Goal: Task Accomplishment & Management: Manage account settings

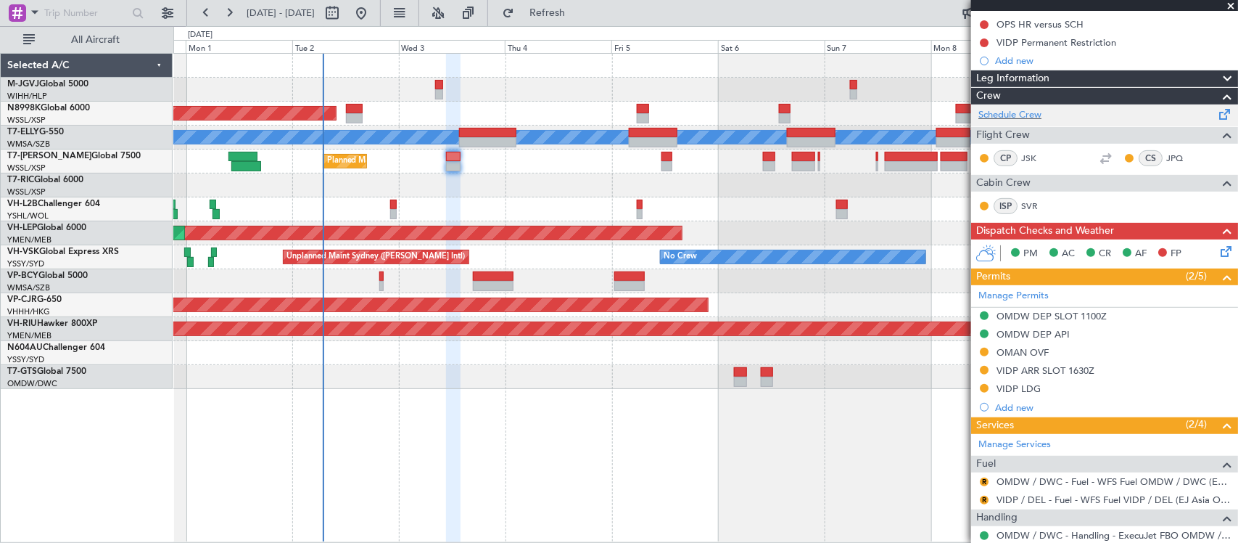
scroll to position [256, 0]
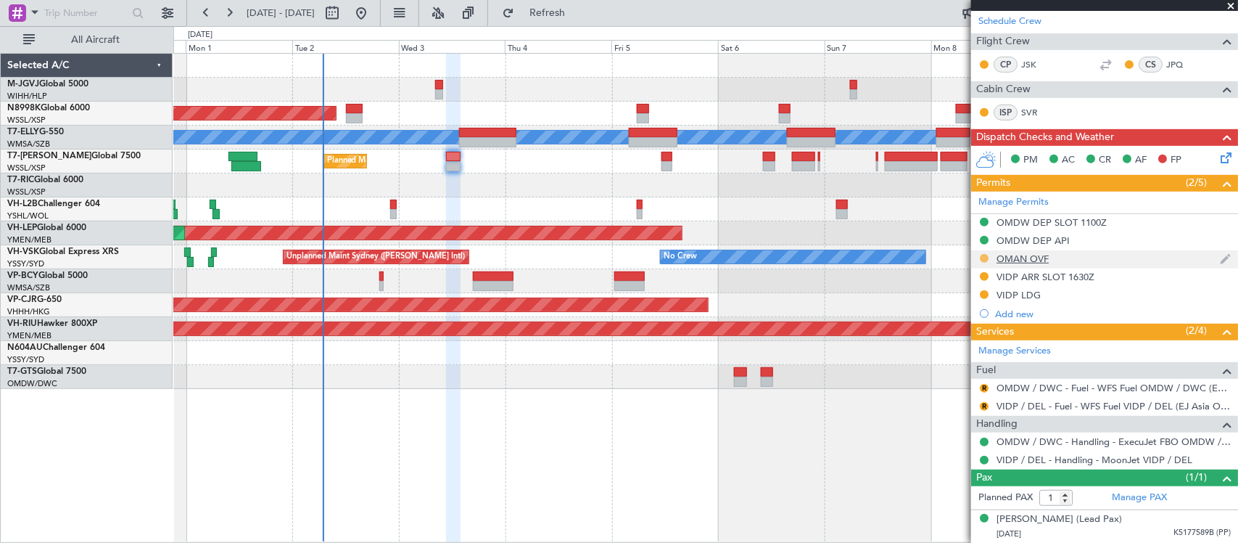
click at [985, 257] on button at bounding box center [984, 258] width 9 height 9
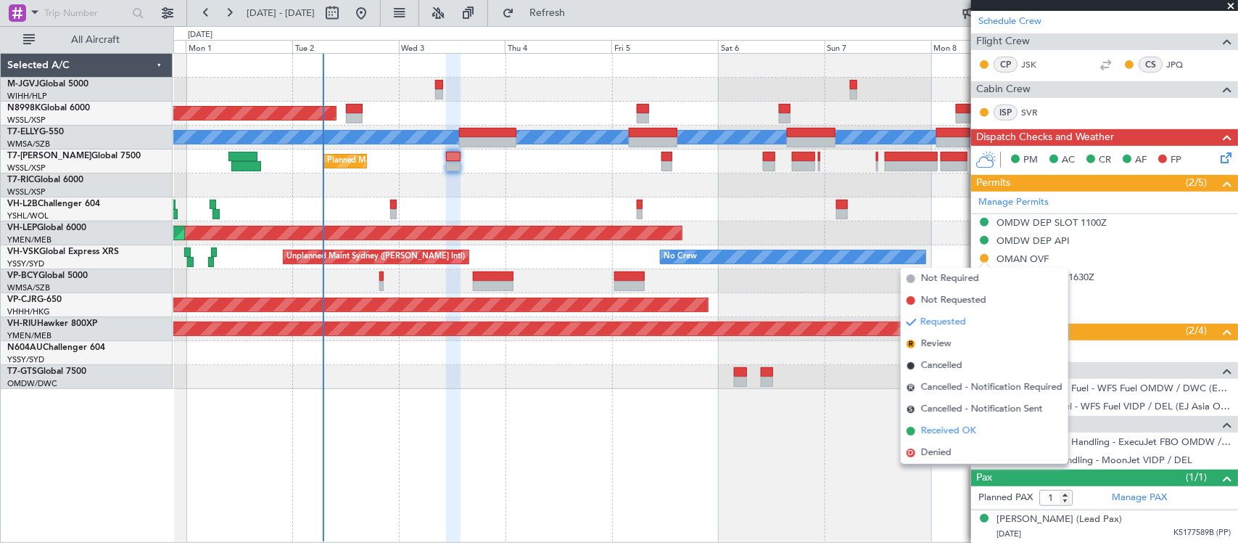
click at [923, 428] on span "Received OK" at bounding box center [948, 431] width 55 height 15
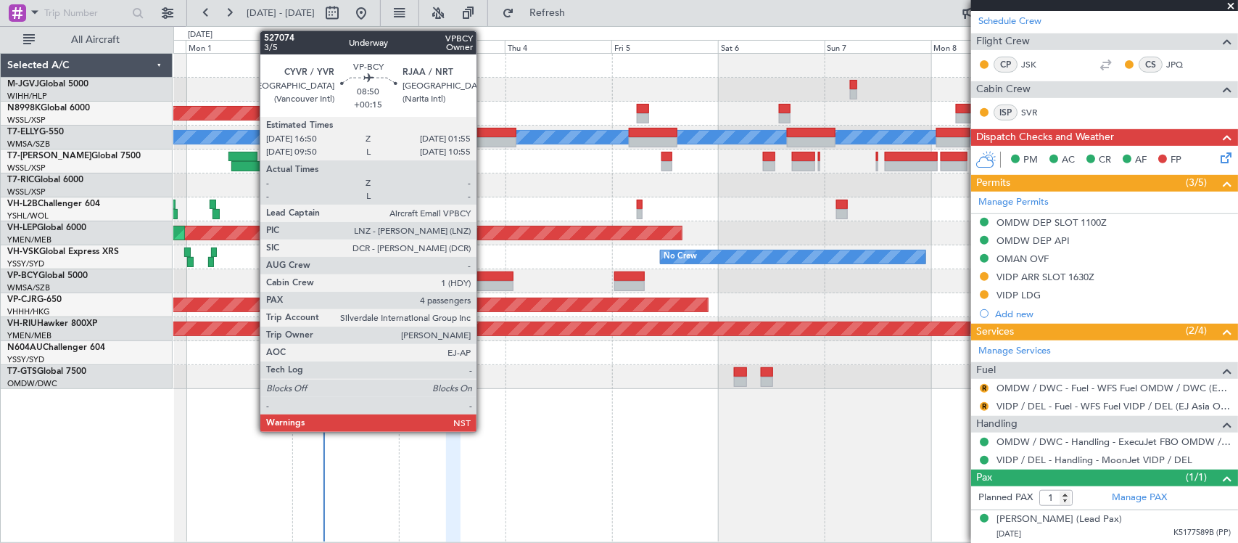
click at [484, 279] on div at bounding box center [493, 276] width 41 height 10
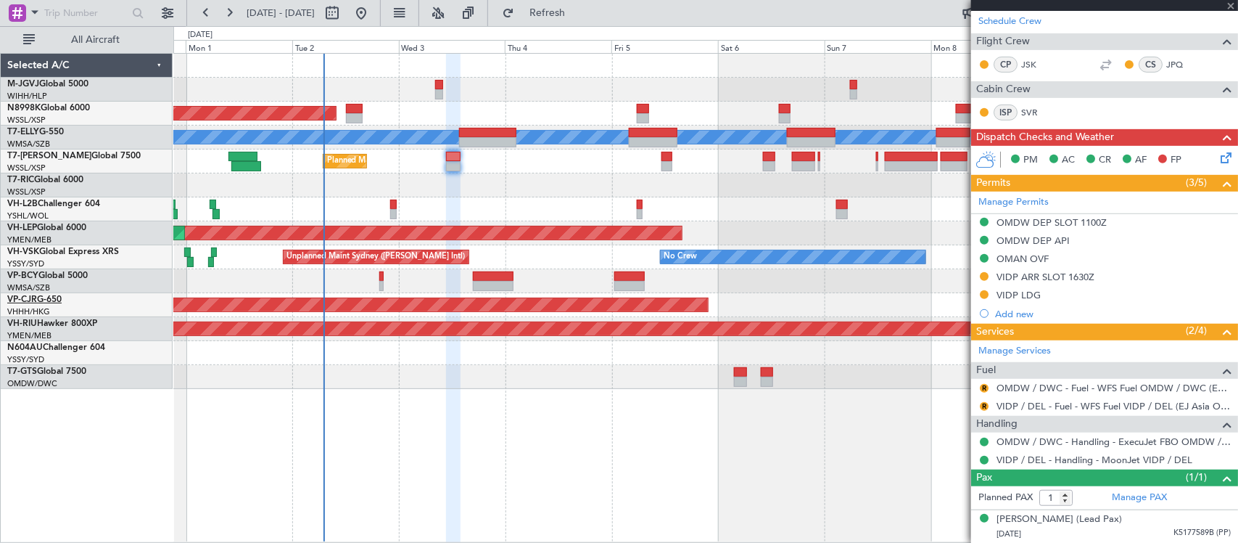
type input "+00:15"
type input "4"
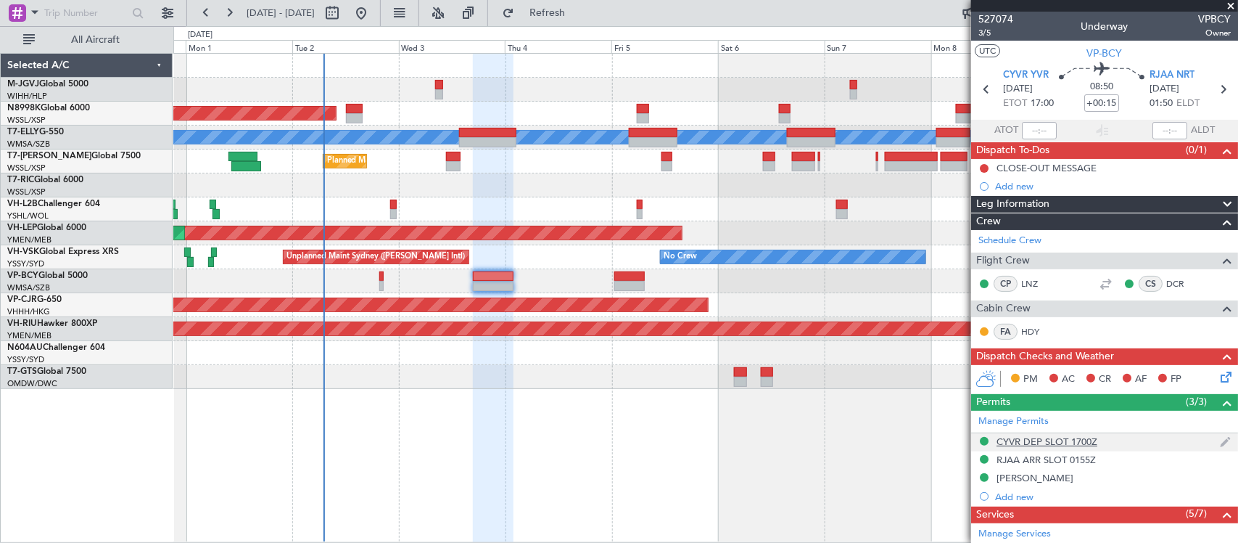
scroll to position [407, 0]
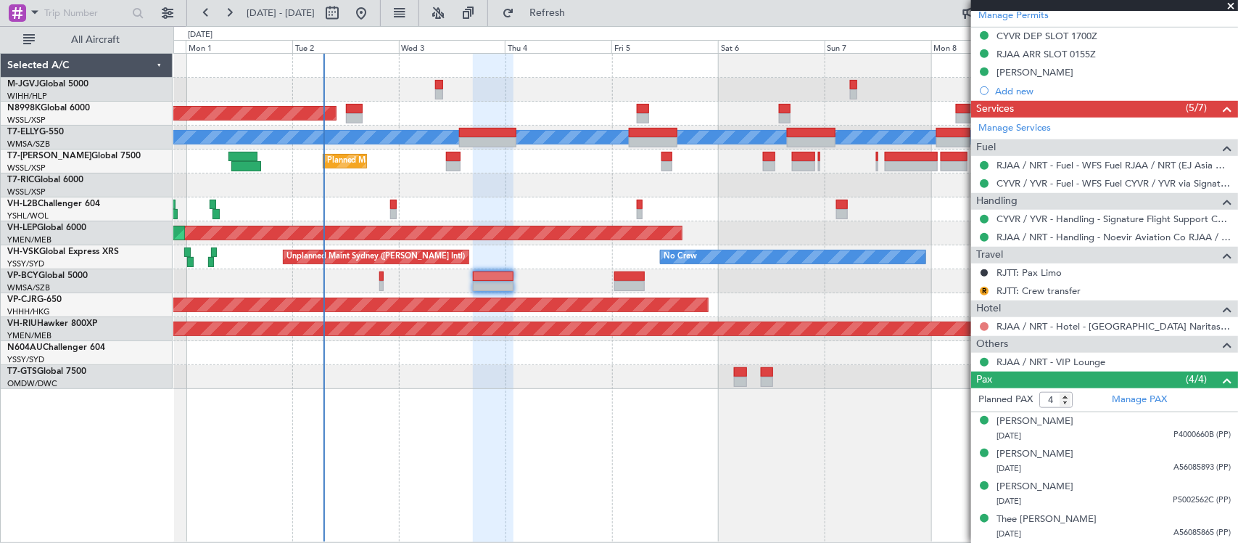
click at [983, 325] on button at bounding box center [984, 326] width 9 height 9
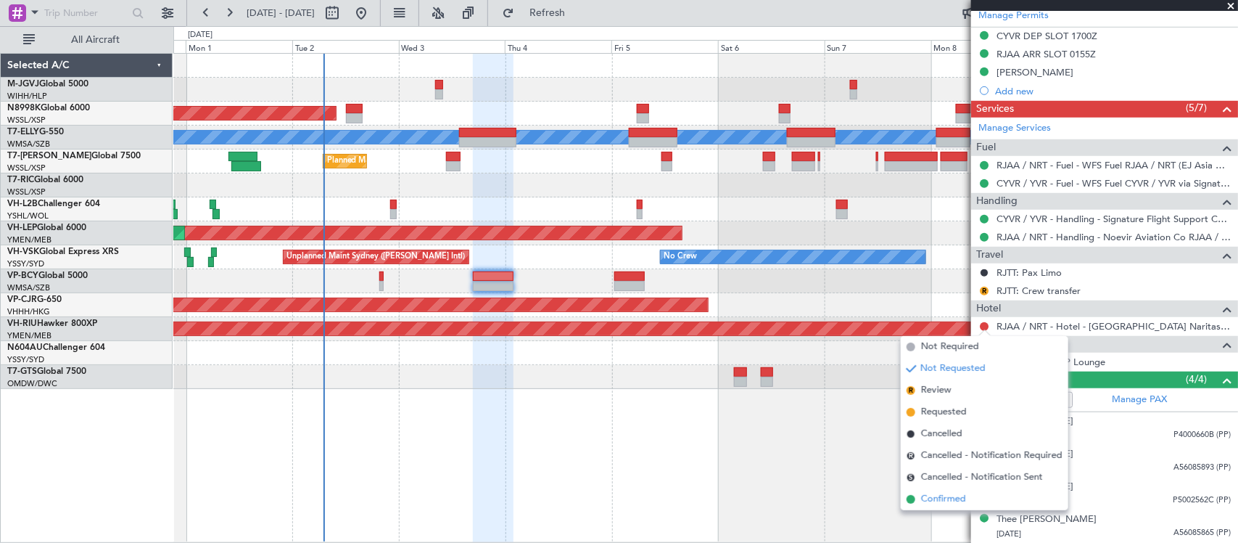
click at [945, 492] on span "Confirmed" at bounding box center [943, 499] width 45 height 15
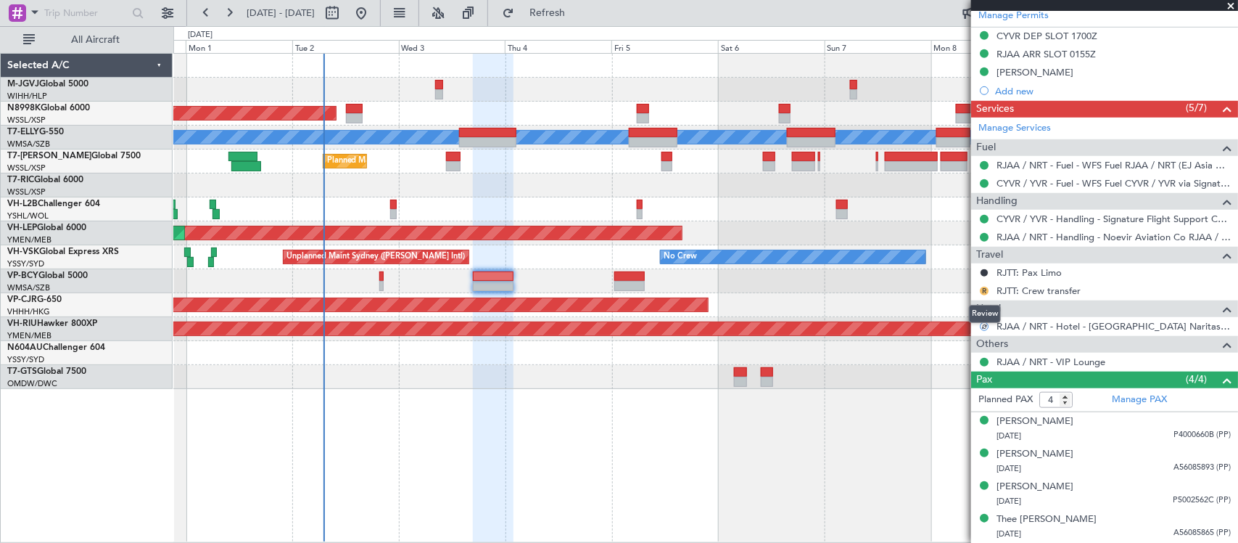
click at [984, 288] on button "R" at bounding box center [984, 290] width 9 height 9
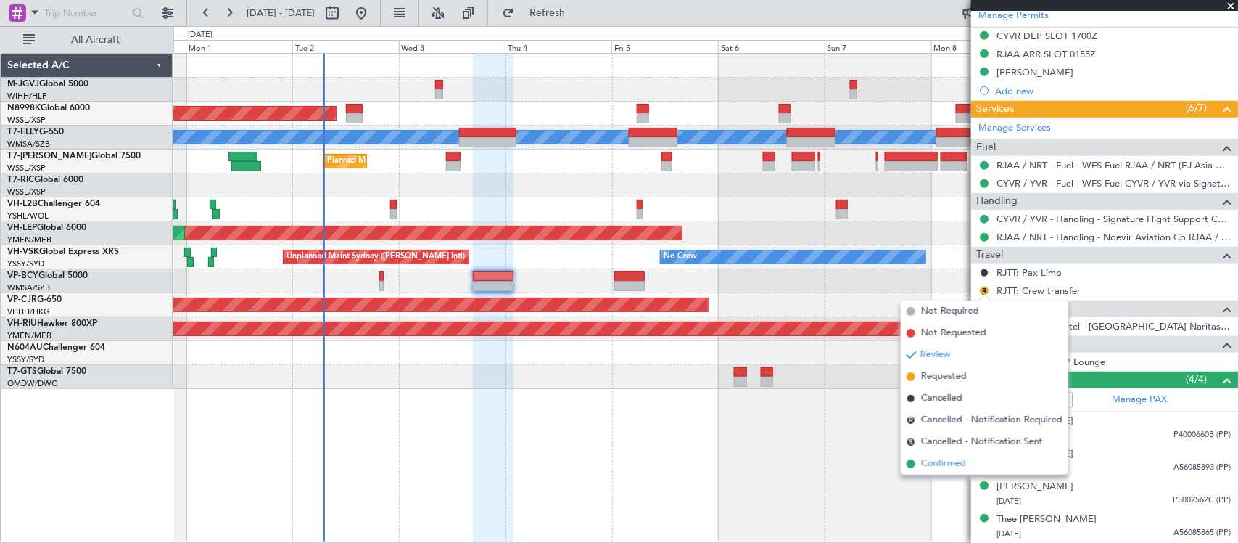
click at [954, 466] on span "Confirmed" at bounding box center [943, 463] width 45 height 15
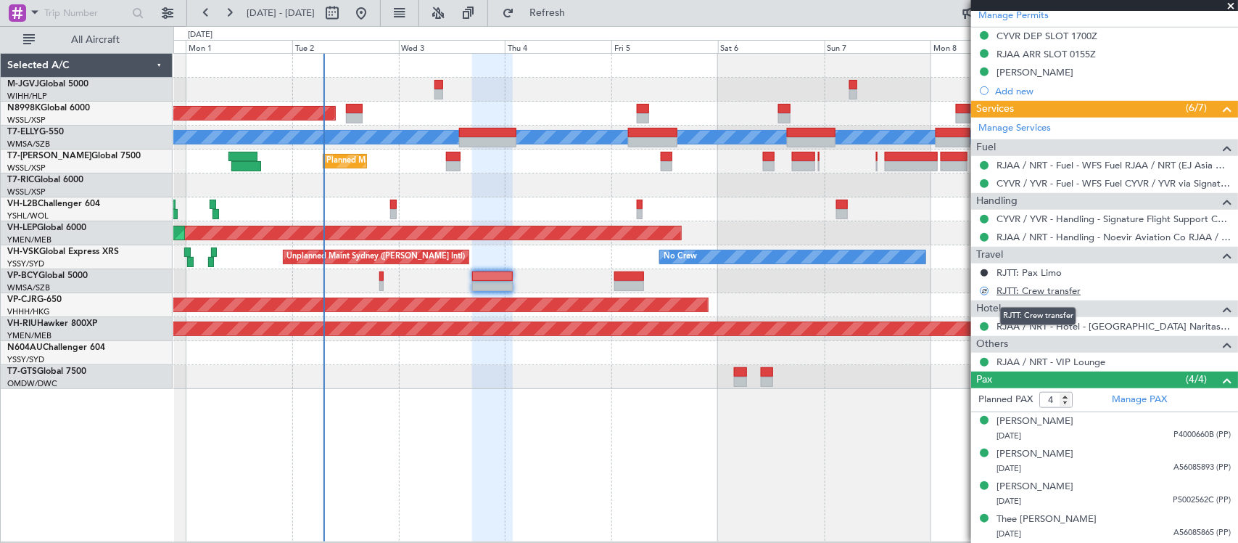
click at [1065, 291] on link "RJTT: Crew transfer" at bounding box center [1039, 290] width 84 height 12
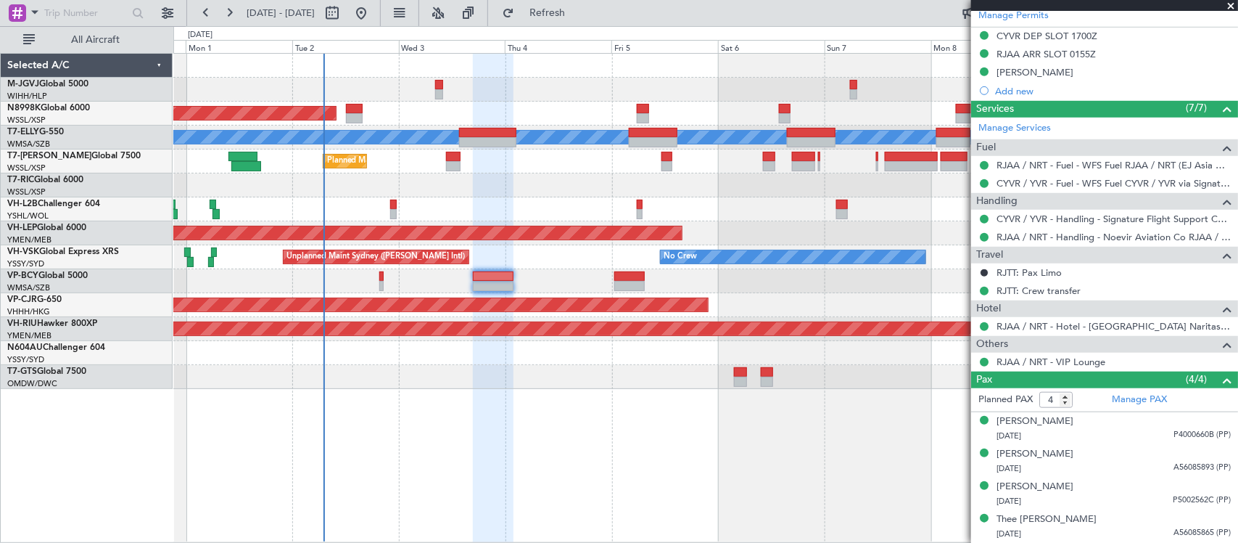
scroll to position [0, 0]
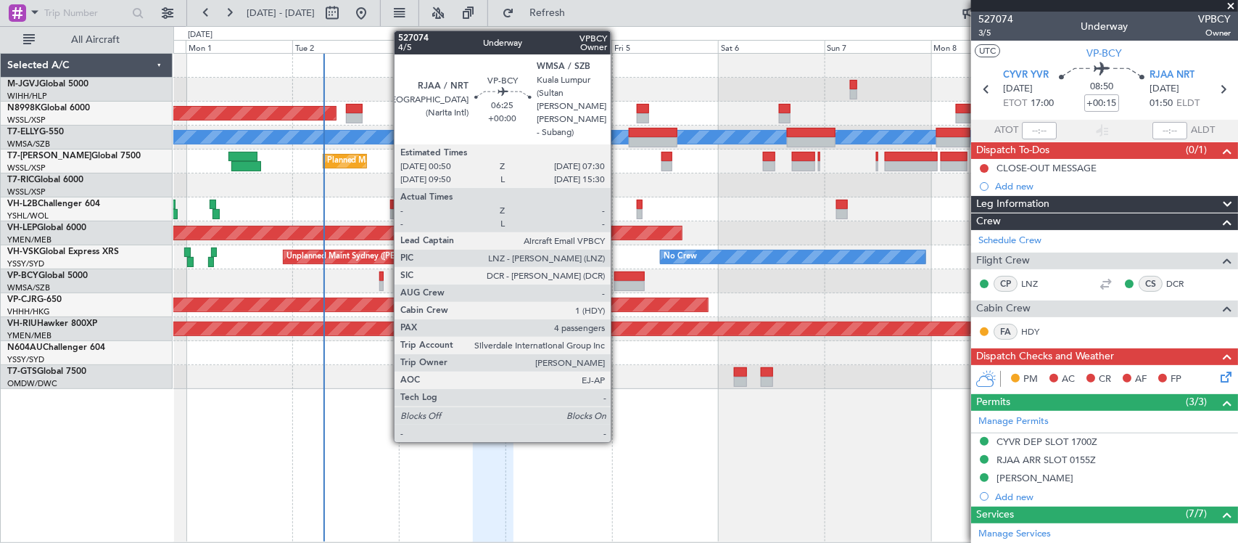
click at [618, 276] on div at bounding box center [629, 276] width 30 height 10
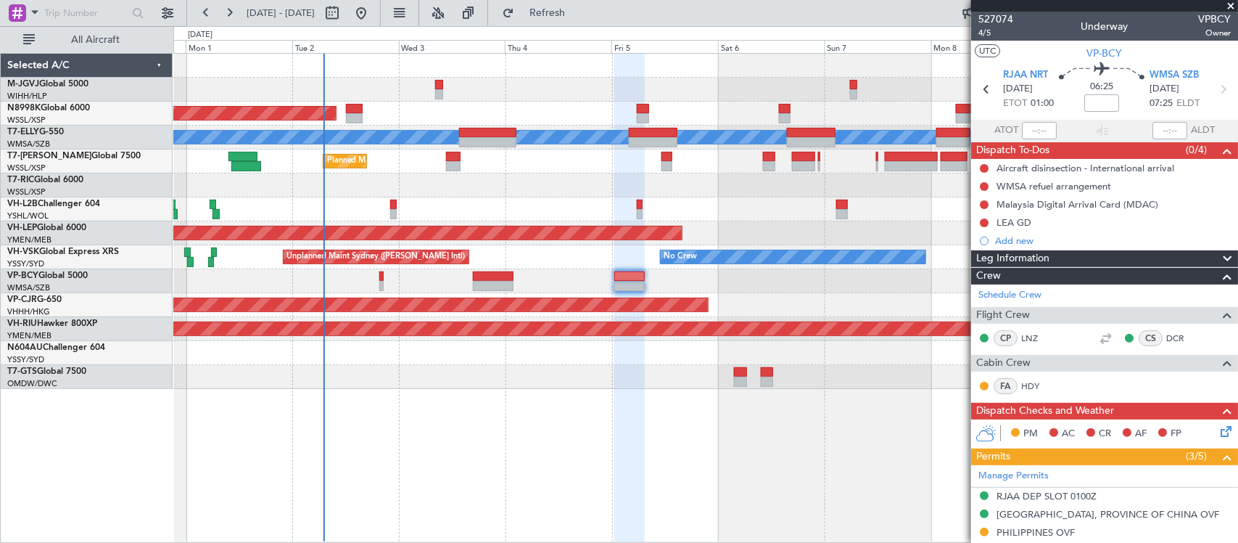
click at [603, 181] on div at bounding box center [705, 185] width 1064 height 24
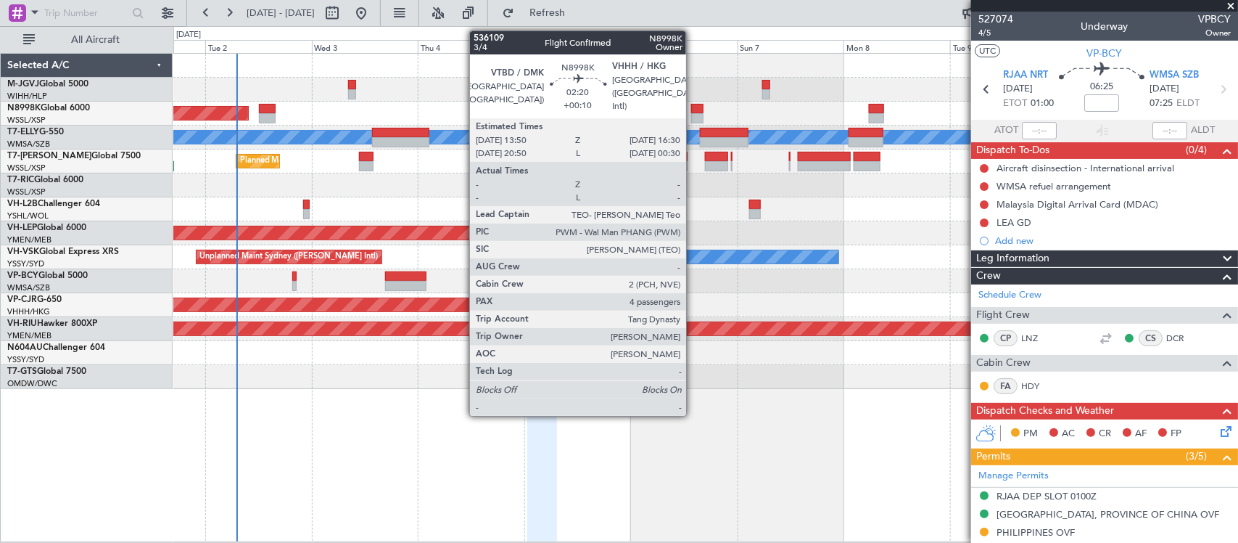
click at [693, 113] on div at bounding box center [697, 118] width 12 height 10
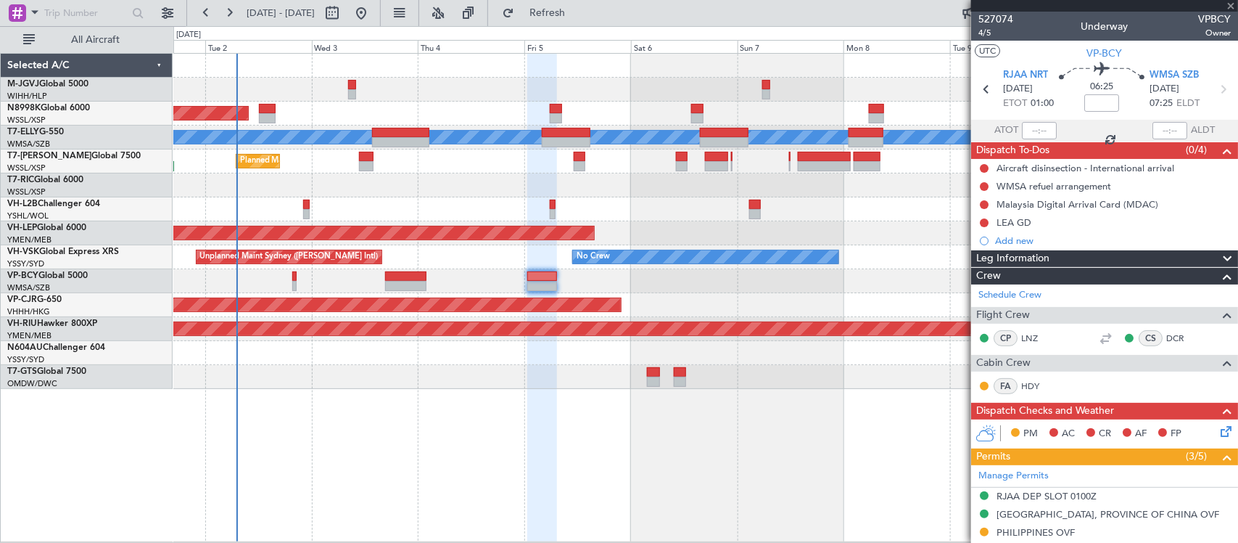
click at [801, 250] on div "Planned Maint [GEOGRAPHIC_DATA] (Seletar) Planned Maint [GEOGRAPHIC_DATA] ([GEO…" at bounding box center [705, 221] width 1064 height 335
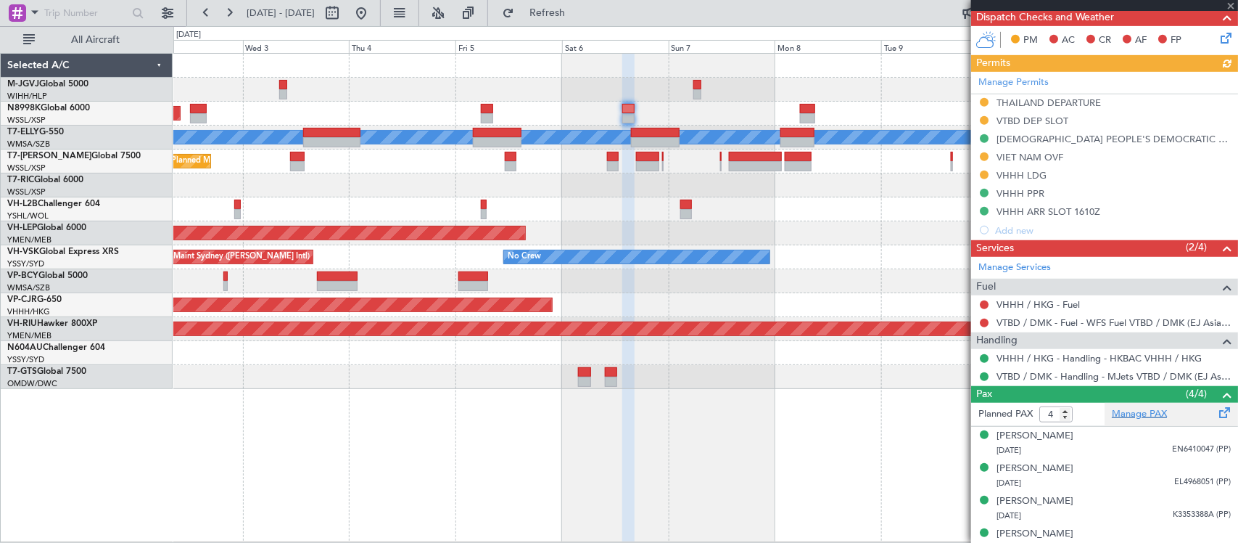
scroll to position [354, 0]
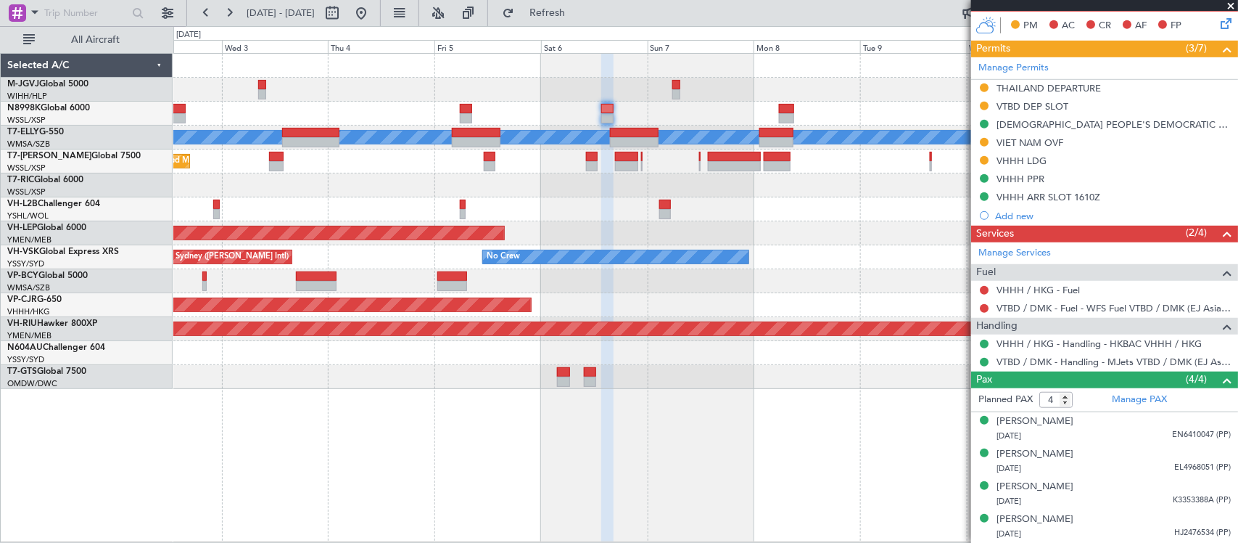
click at [891, 368] on div at bounding box center [705, 377] width 1064 height 24
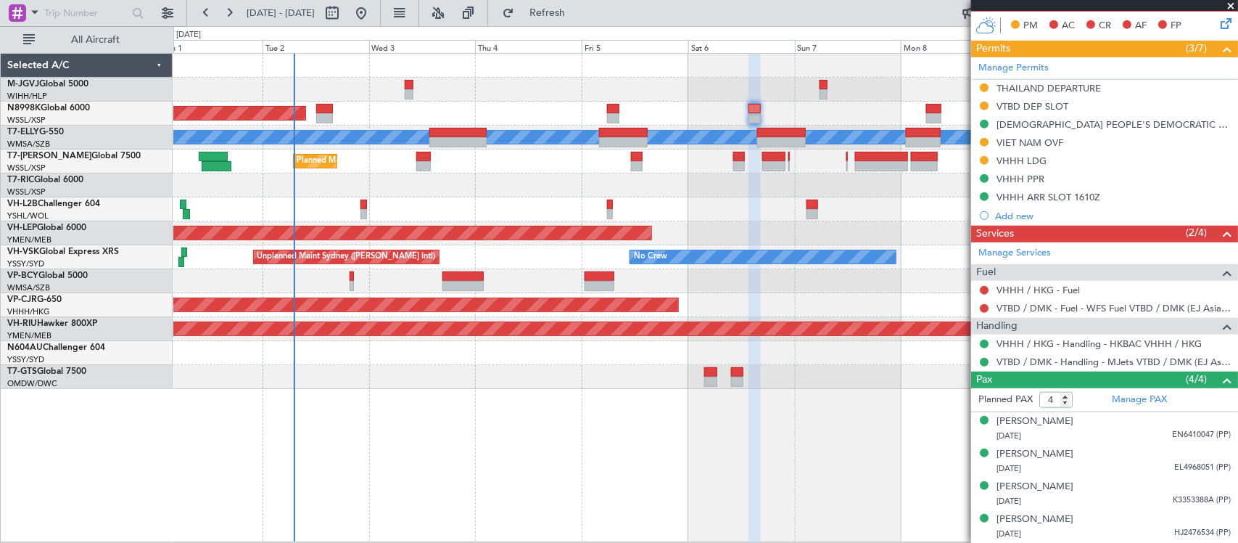
click at [903, 375] on div at bounding box center [705, 377] width 1064 height 24
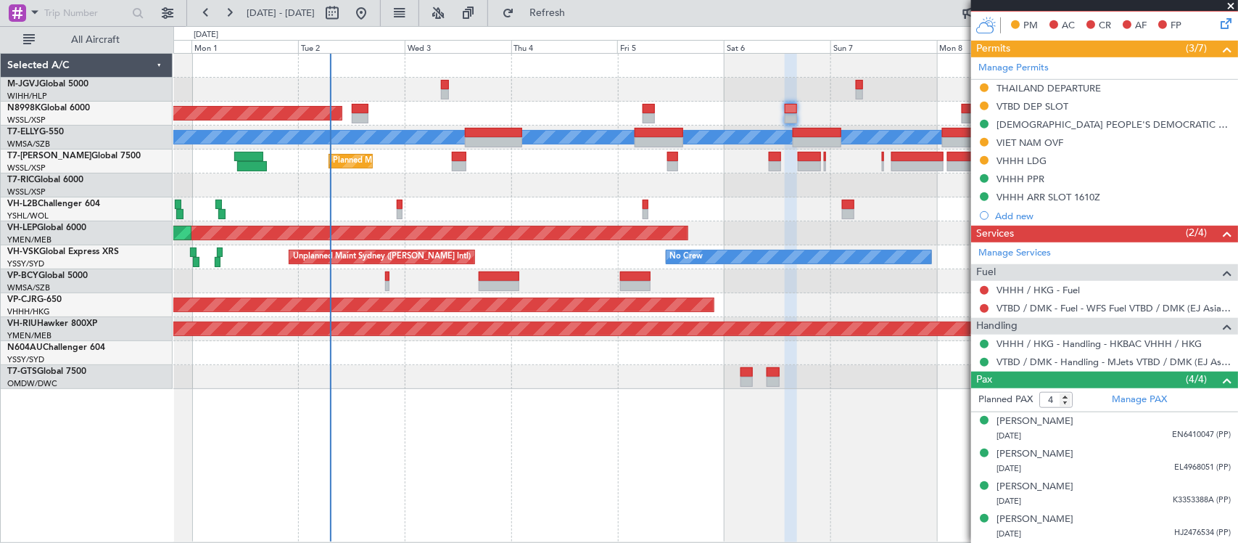
click at [659, 446] on div "Planned Maint [GEOGRAPHIC_DATA] (Seletar) Planned Maint [GEOGRAPHIC_DATA] ([GEO…" at bounding box center [705, 298] width 1065 height 490
click at [661, 437] on div "Planned Maint [GEOGRAPHIC_DATA] (Seletar) Planned Maint [GEOGRAPHIC_DATA] ([GEO…" at bounding box center [705, 298] width 1065 height 490
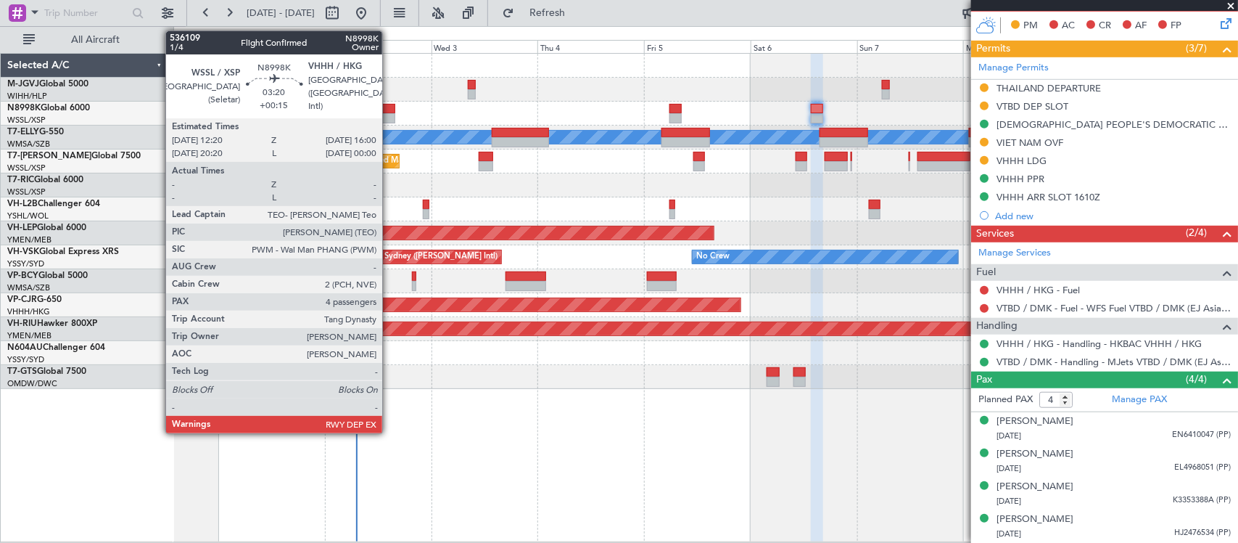
click at [389, 117] on div at bounding box center [387, 118] width 17 height 10
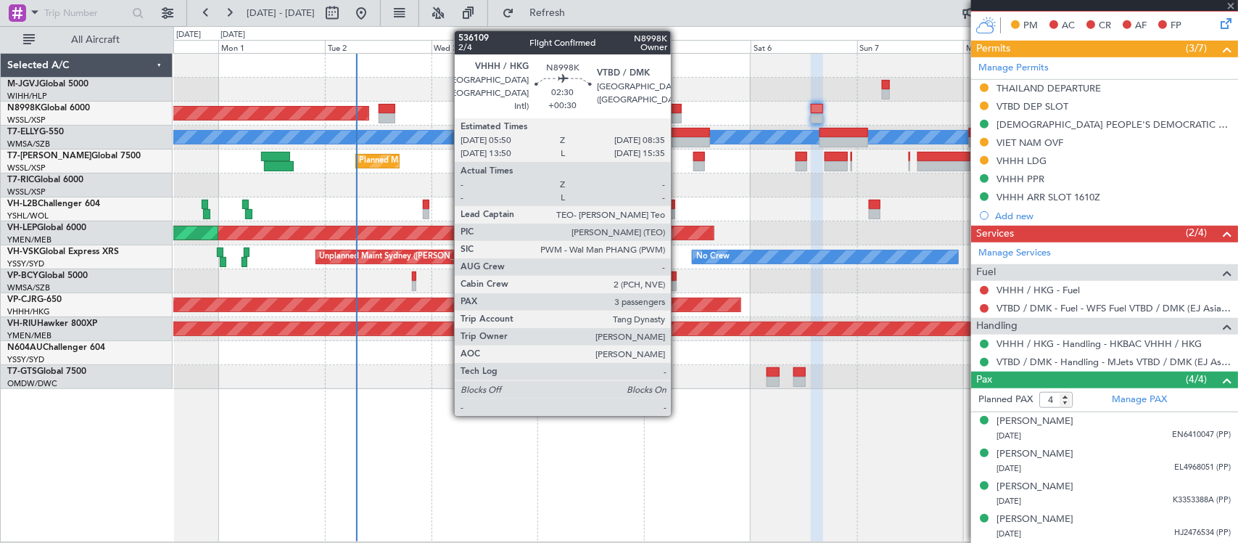
type input "+00:15"
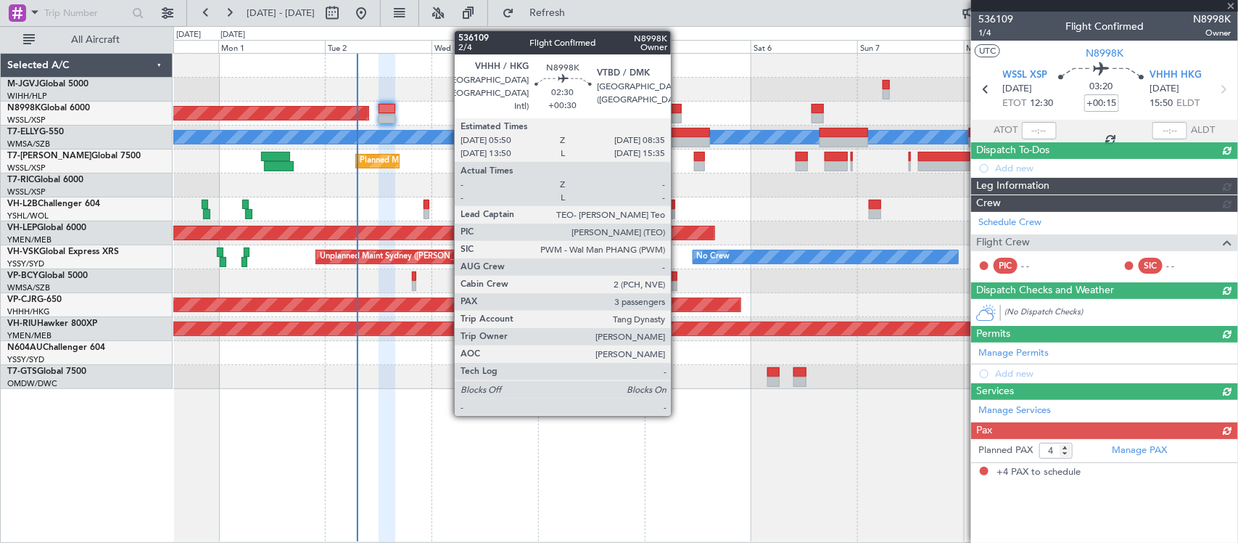
scroll to position [0, 0]
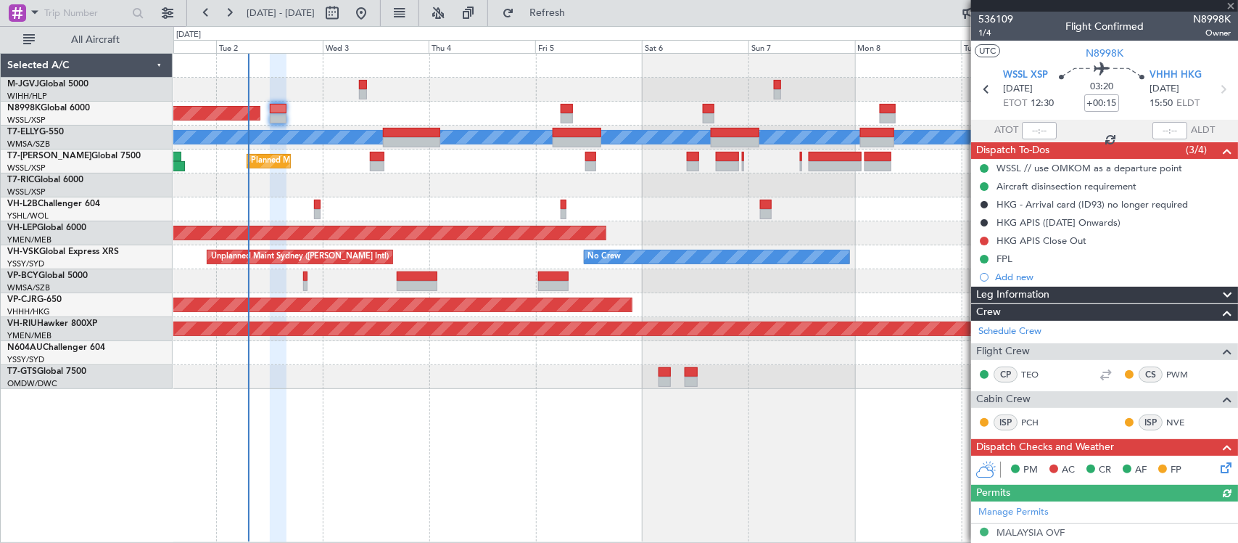
click at [706, 350] on div at bounding box center [705, 353] width 1064 height 24
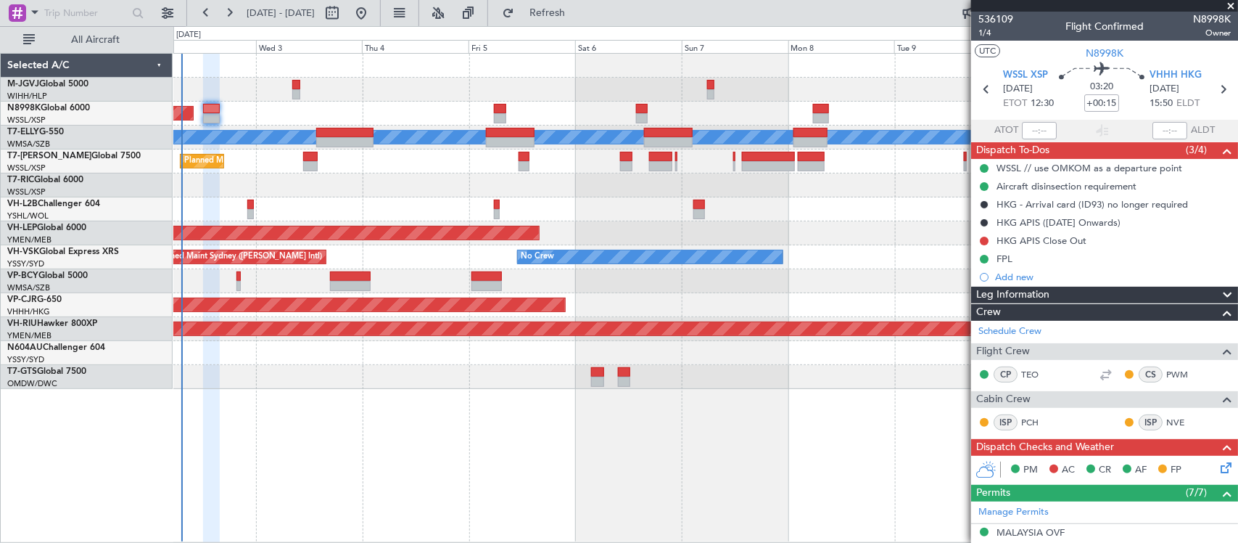
click at [717, 202] on div at bounding box center [705, 209] width 1064 height 24
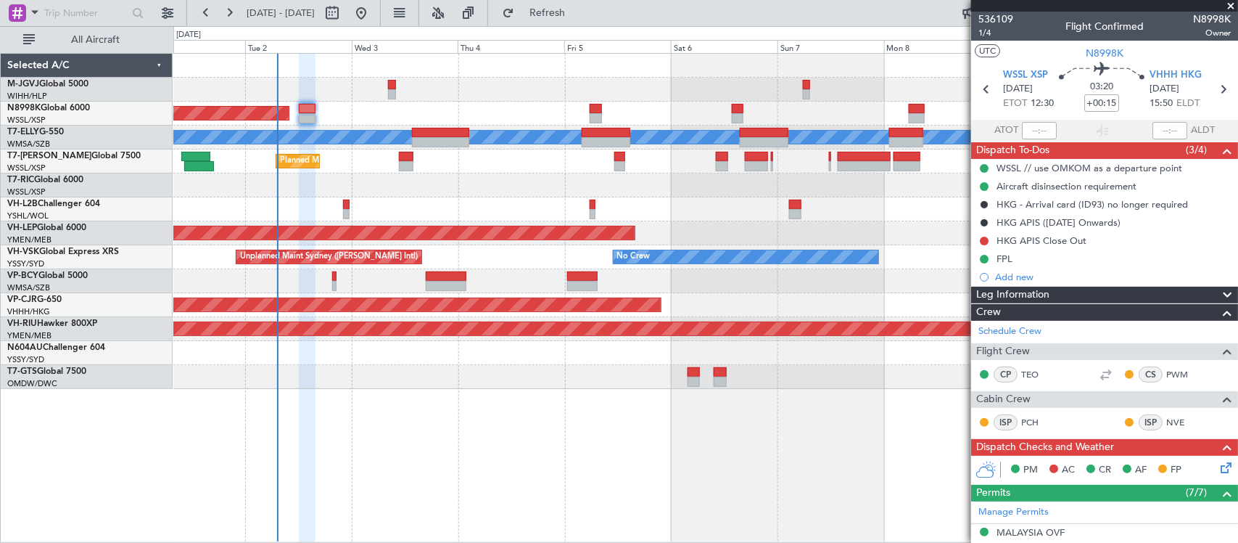
click at [704, 219] on div "Planned Maint [GEOGRAPHIC_DATA] (Seletar) Planned Maint [GEOGRAPHIC_DATA] ([GEO…" at bounding box center [705, 221] width 1064 height 335
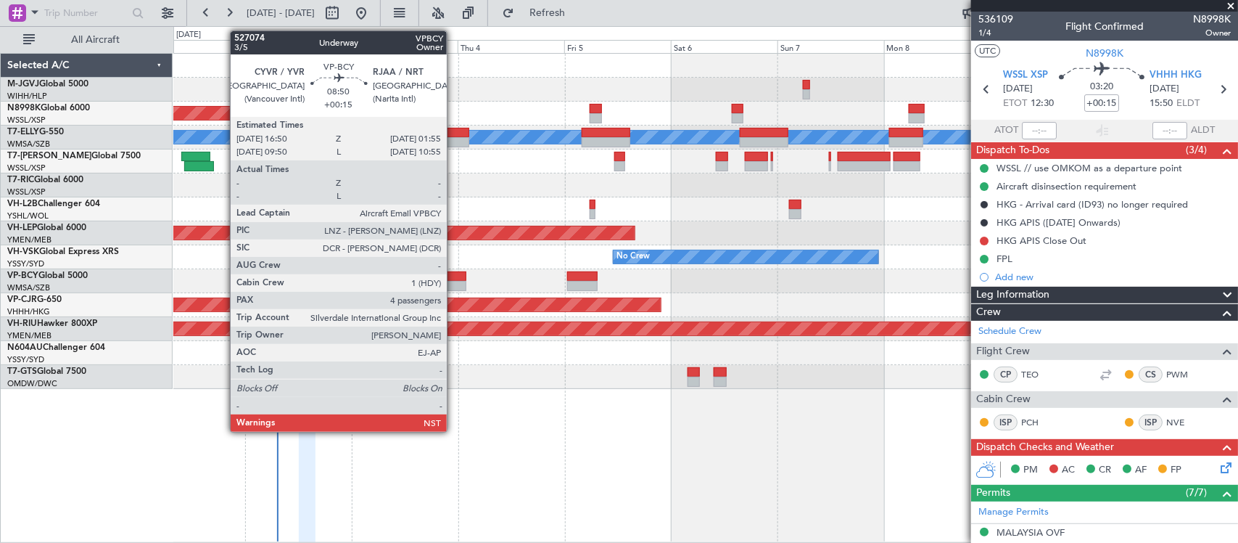
click at [454, 281] on div at bounding box center [446, 286] width 41 height 10
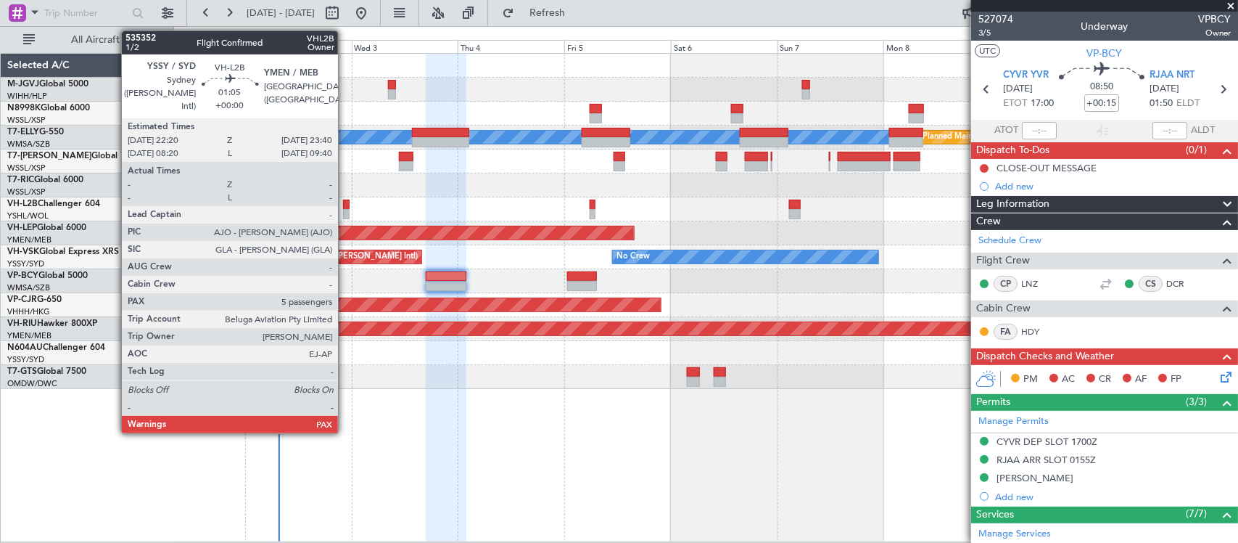
click at [345, 205] on div at bounding box center [346, 204] width 7 height 10
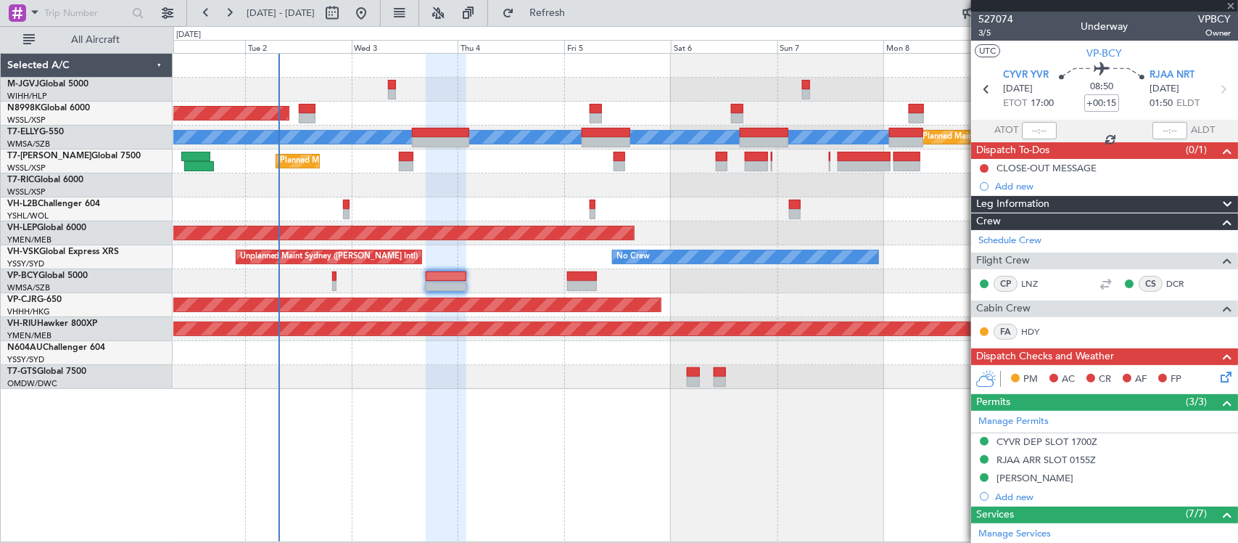
click at [515, 204] on div at bounding box center [705, 209] width 1064 height 24
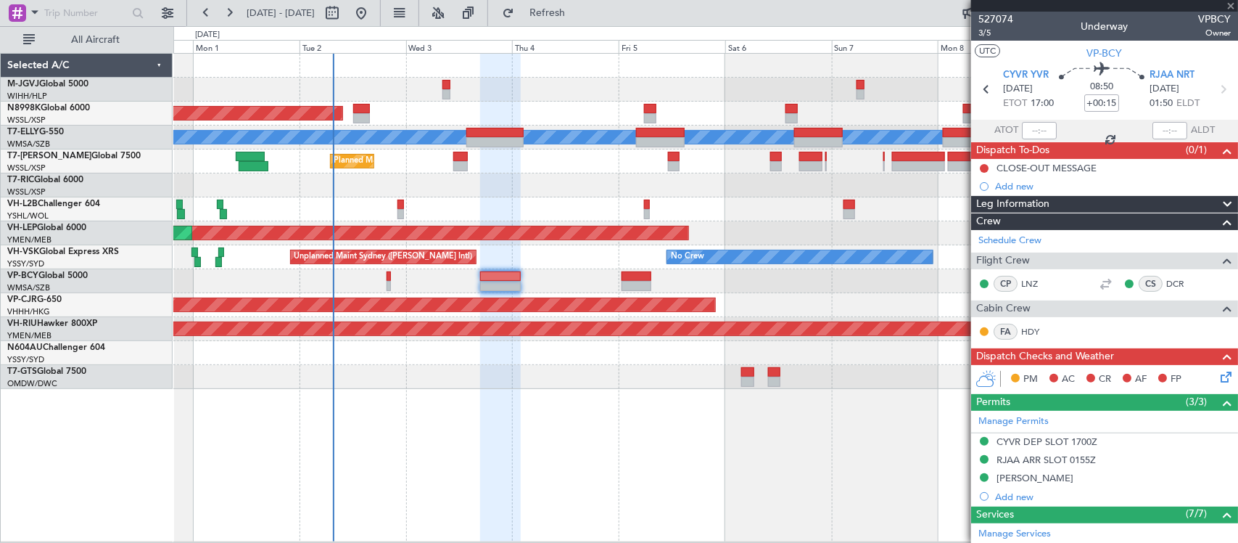
type input "5"
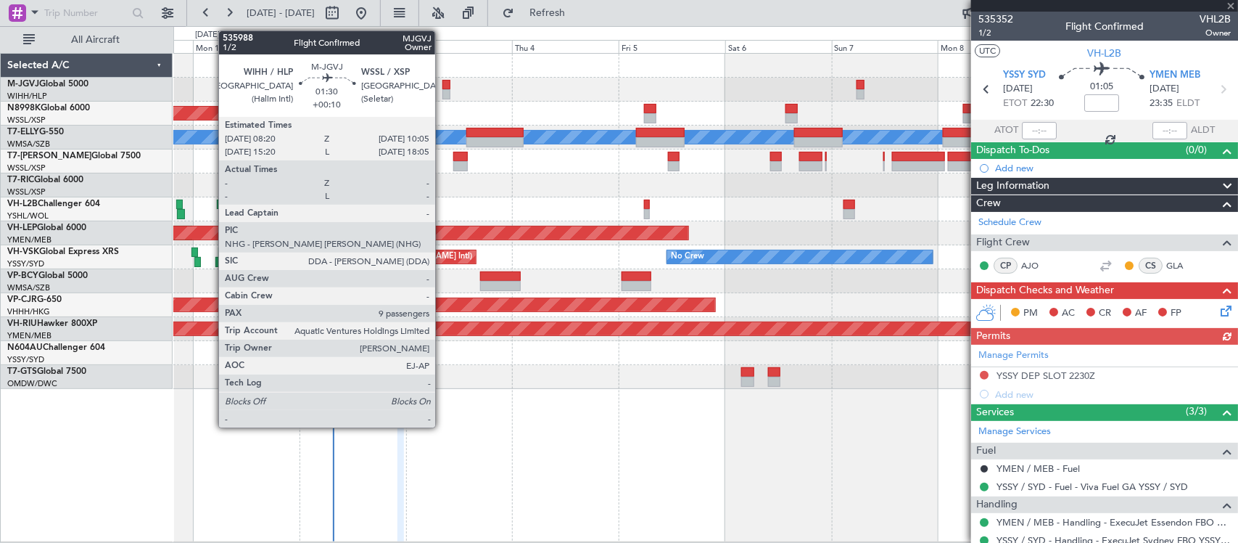
click at [442, 89] on div at bounding box center [446, 94] width 8 height 10
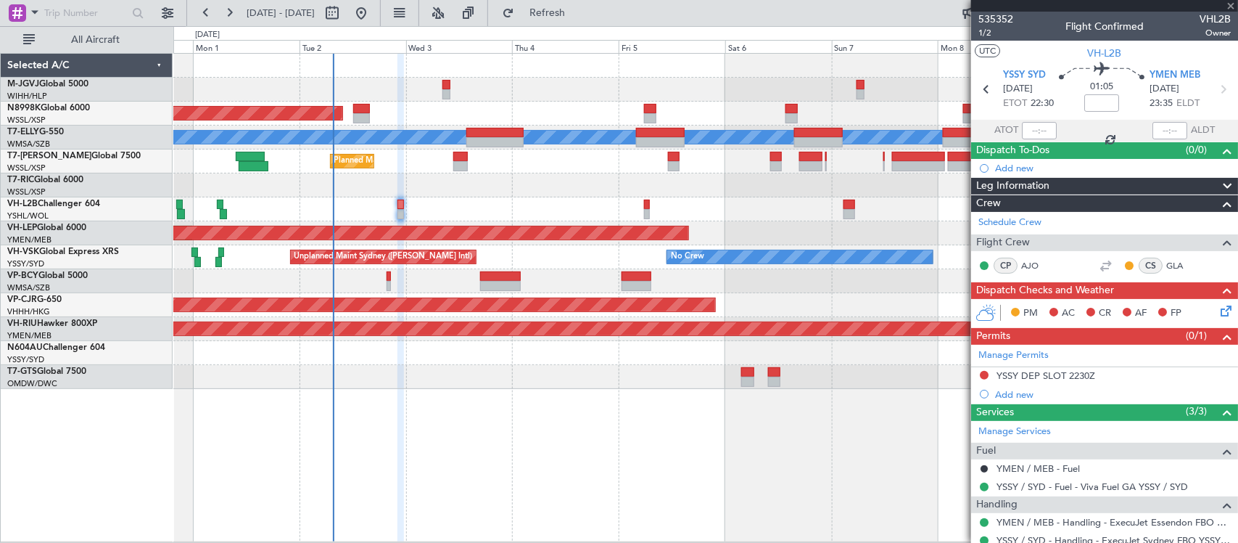
type input "+00:10"
type input "9"
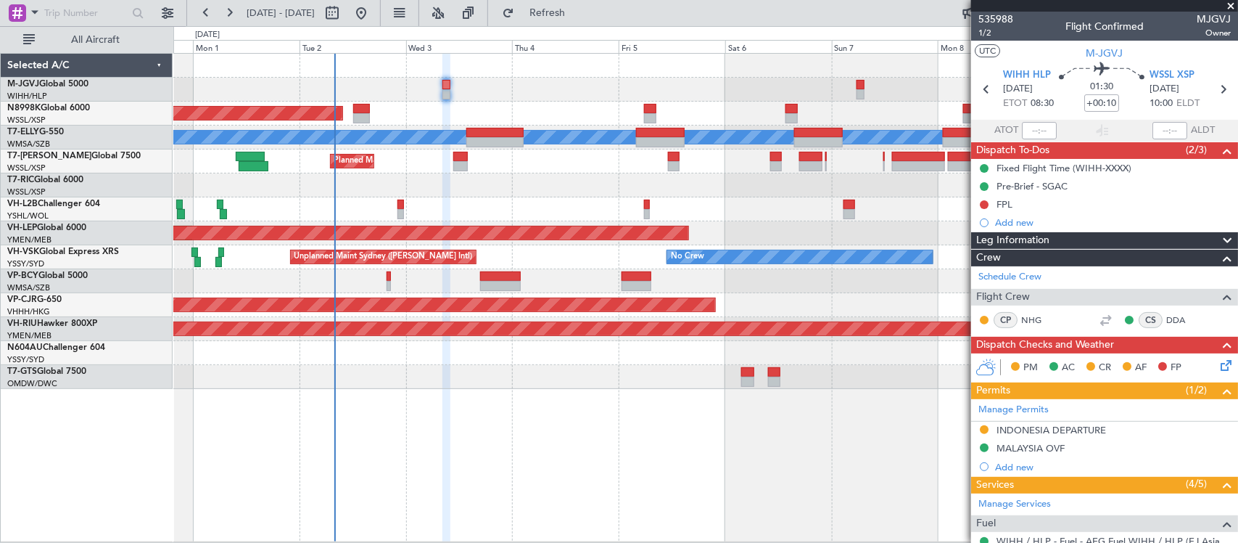
click at [450, 363] on div "Planned Maint [GEOGRAPHIC_DATA] (Seletar) [PERSON_NAME] Planned Maint [GEOGRAPH…" at bounding box center [705, 221] width 1064 height 335
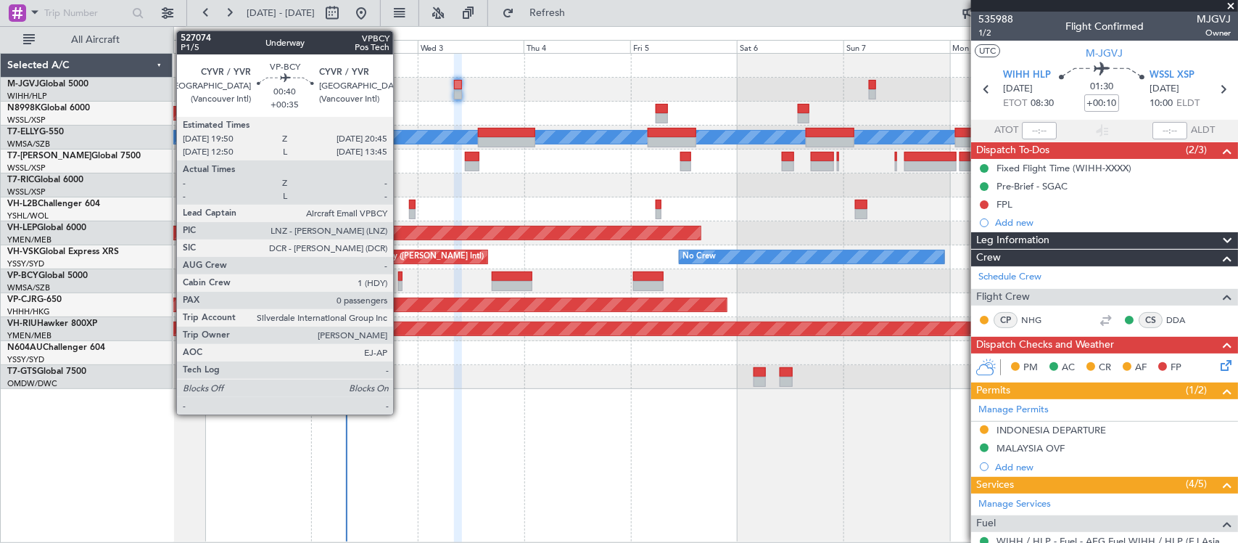
click at [400, 281] on div at bounding box center [400, 286] width 4 height 10
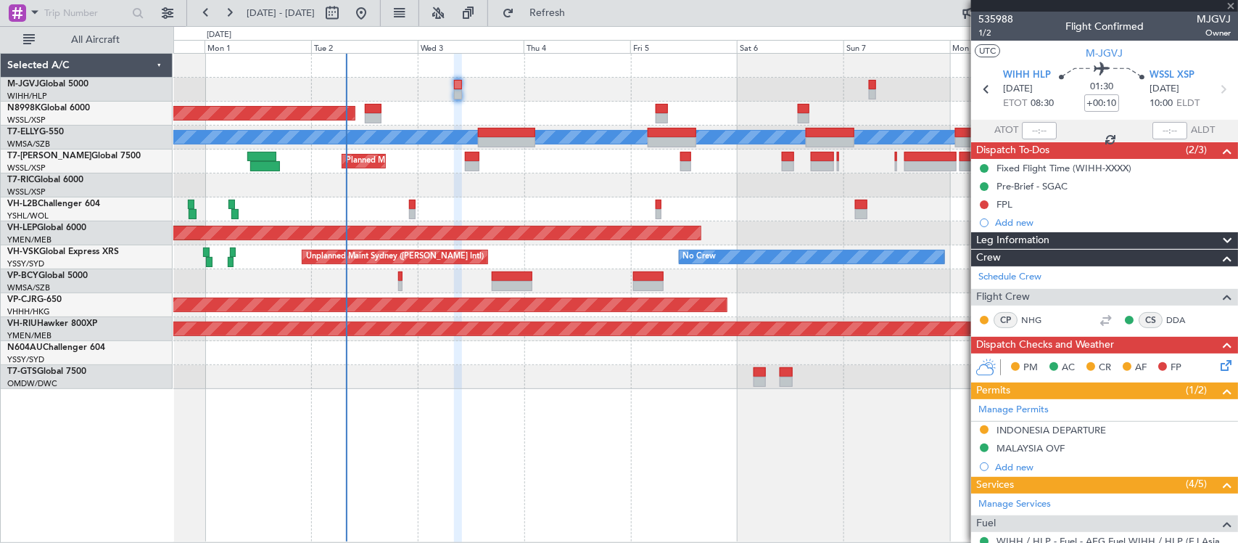
type input "+00:35"
type input "0"
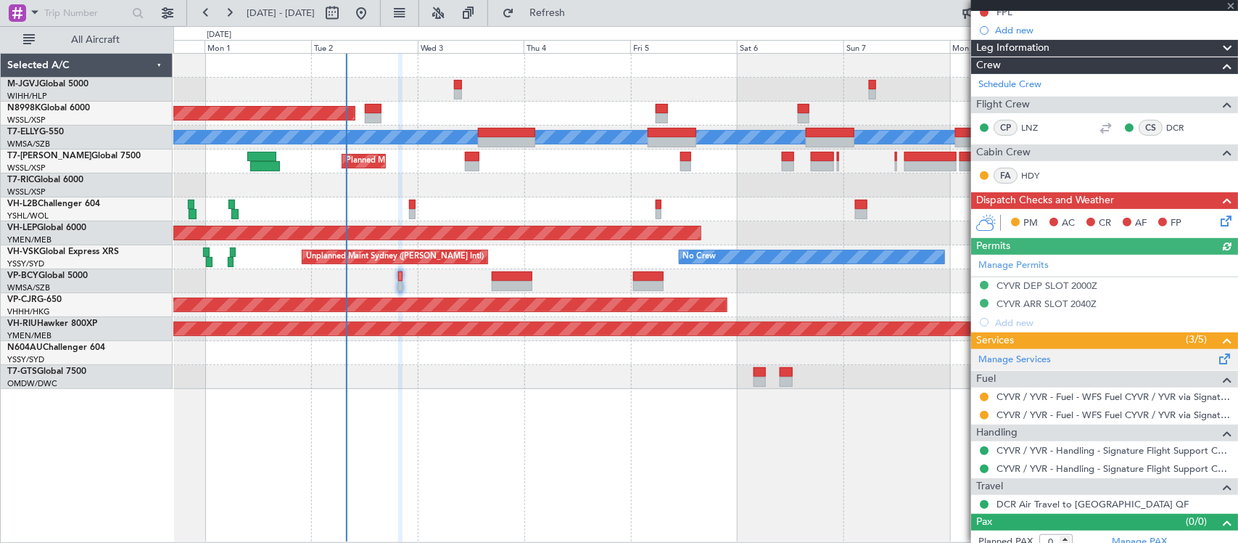
scroll to position [205, 0]
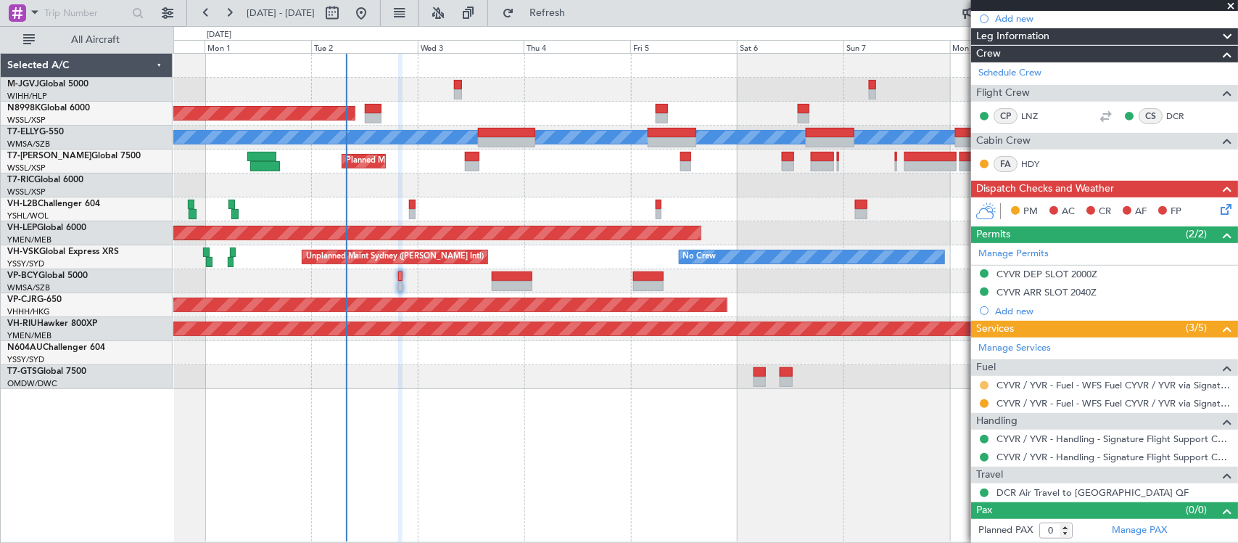
click at [986, 386] on button at bounding box center [984, 385] width 9 height 9
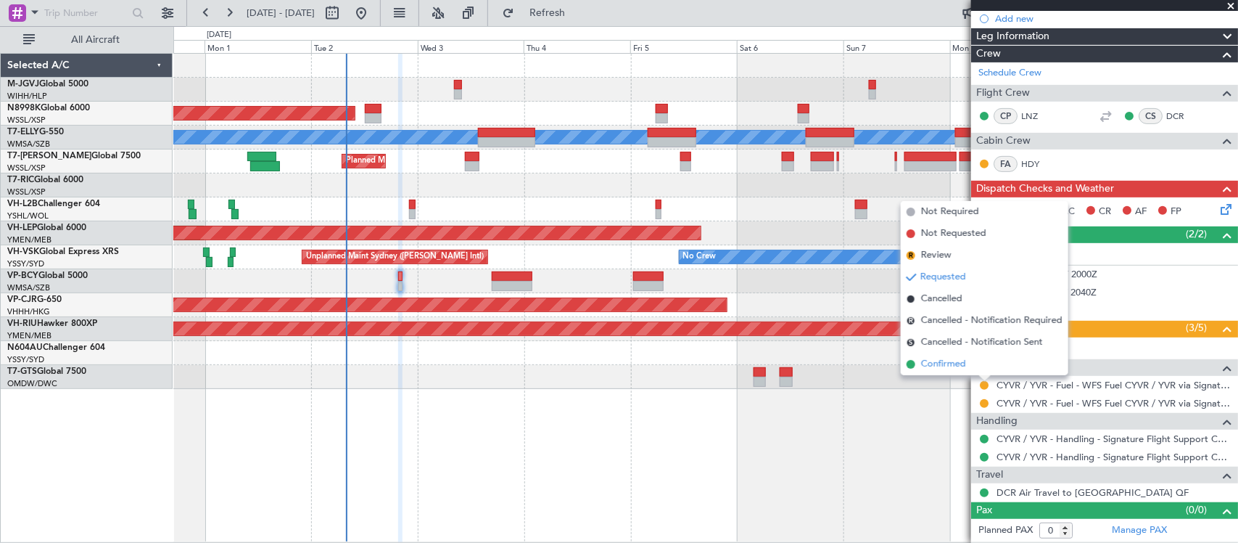
click at [954, 371] on li "Confirmed" at bounding box center [985, 364] width 168 height 22
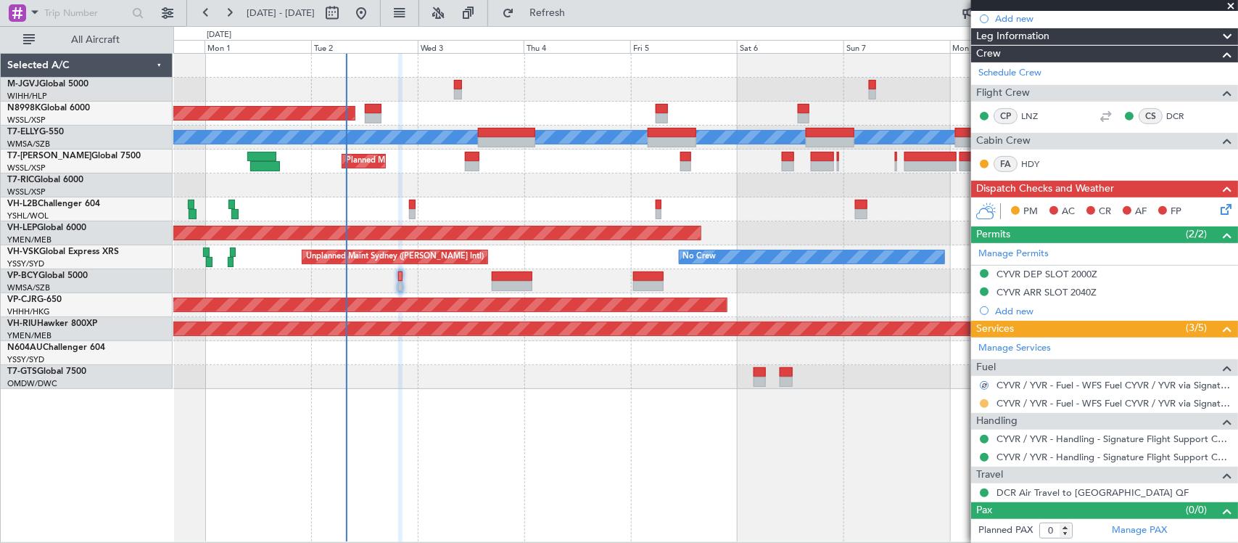
click at [983, 403] on button at bounding box center [984, 403] width 9 height 9
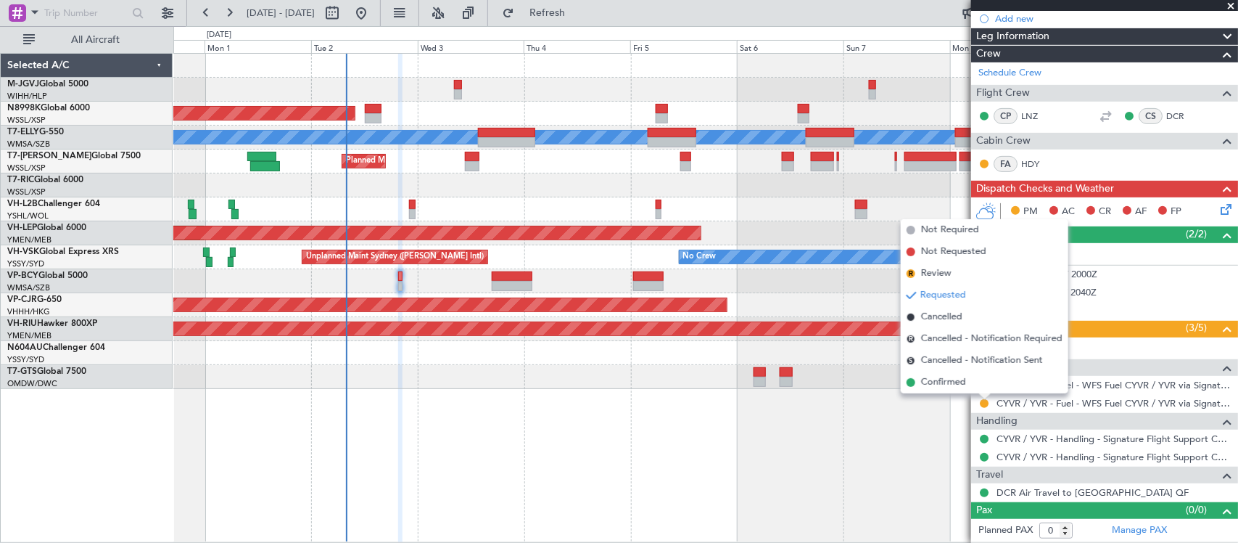
click at [968, 393] on div "Planned Maint [GEOGRAPHIC_DATA] (Seletar) [PERSON_NAME] Planned Maint [GEOGRAPH…" at bounding box center [705, 298] width 1065 height 490
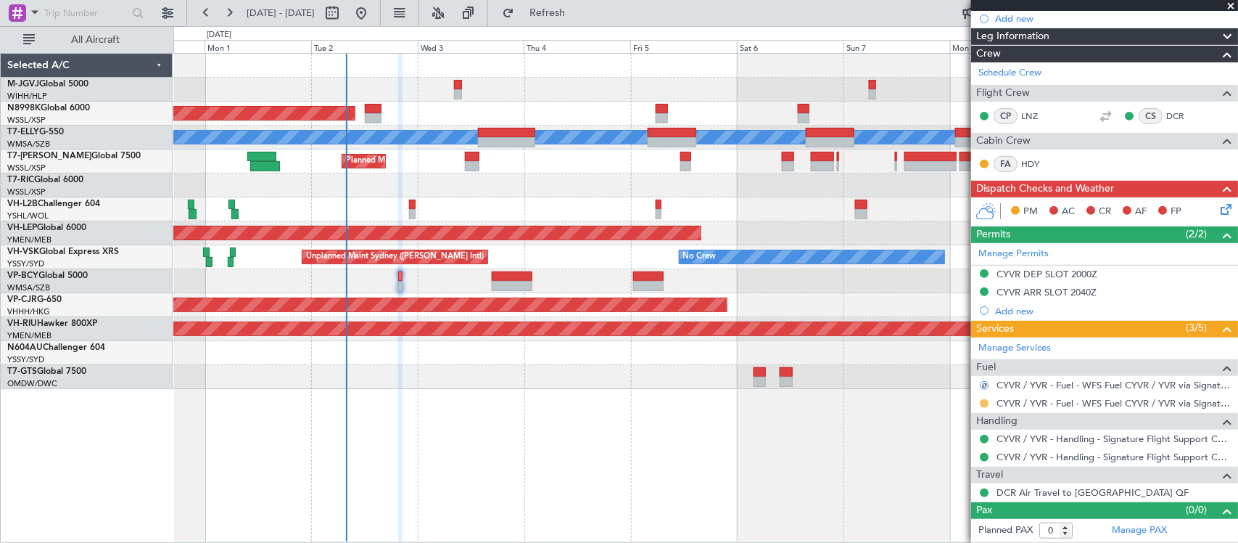
click at [984, 400] on button at bounding box center [984, 403] width 9 height 9
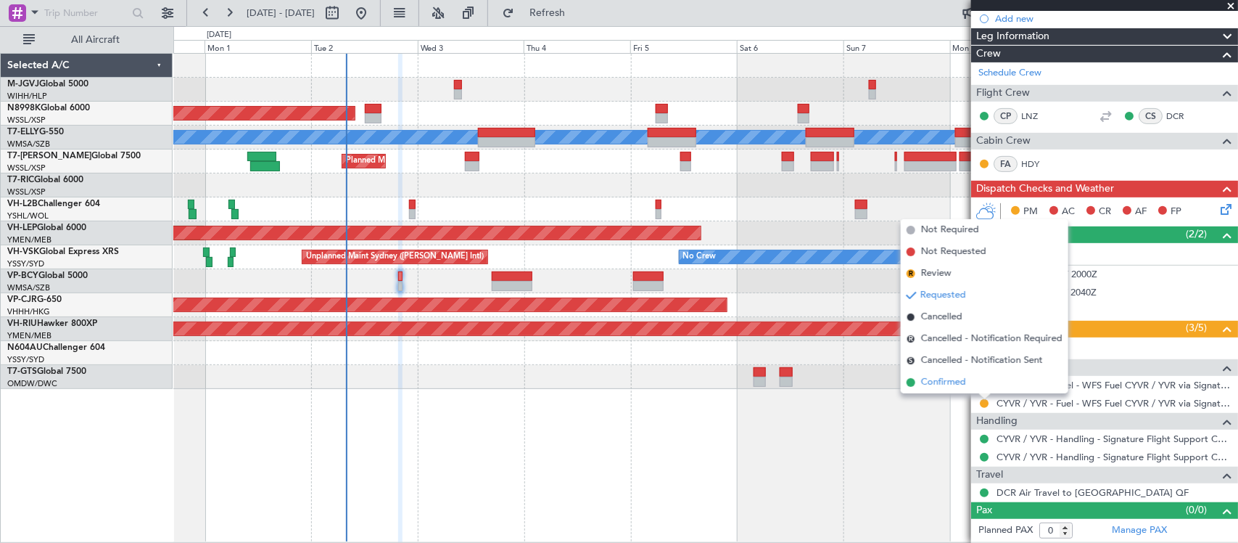
click at [960, 389] on span "Confirmed" at bounding box center [943, 382] width 45 height 15
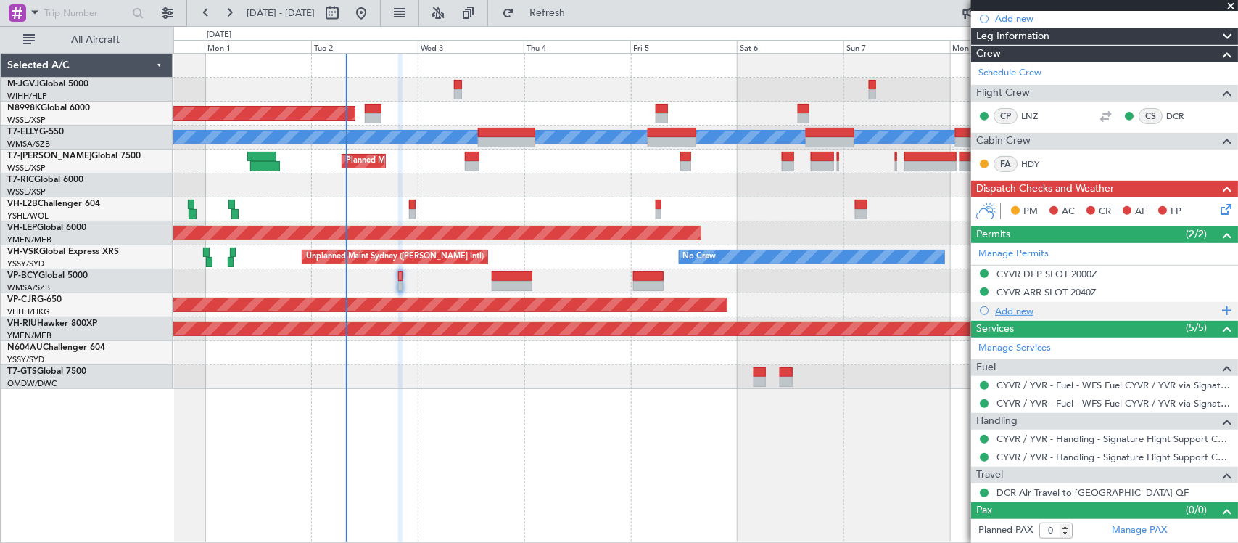
scroll to position [0, 0]
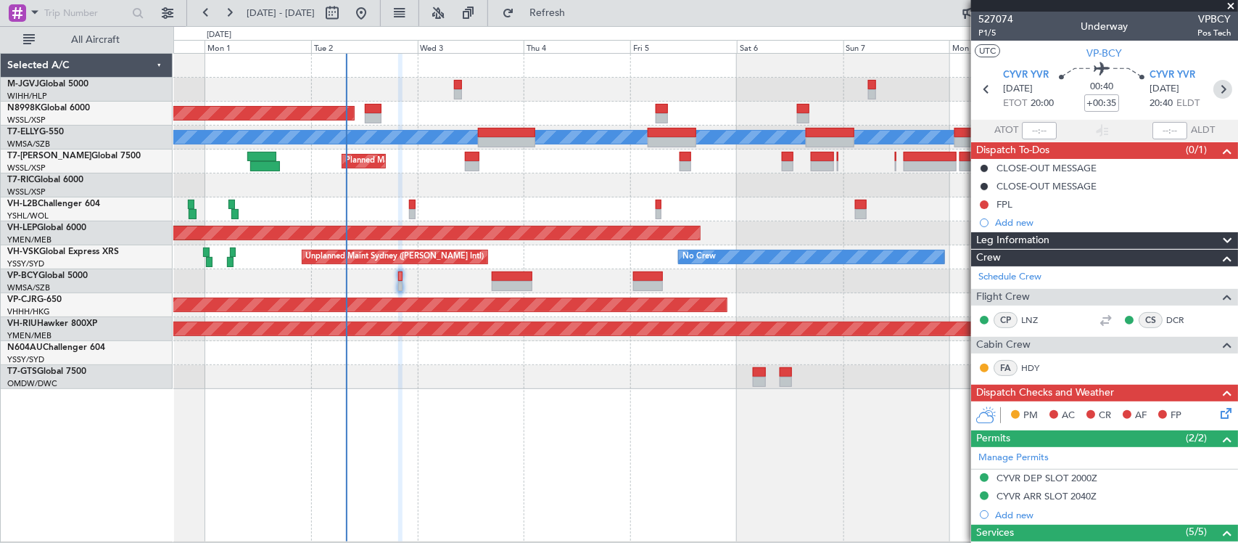
click at [1213, 88] on icon at bounding box center [1222, 89] width 19 height 19
type input "+00:15"
type input "4"
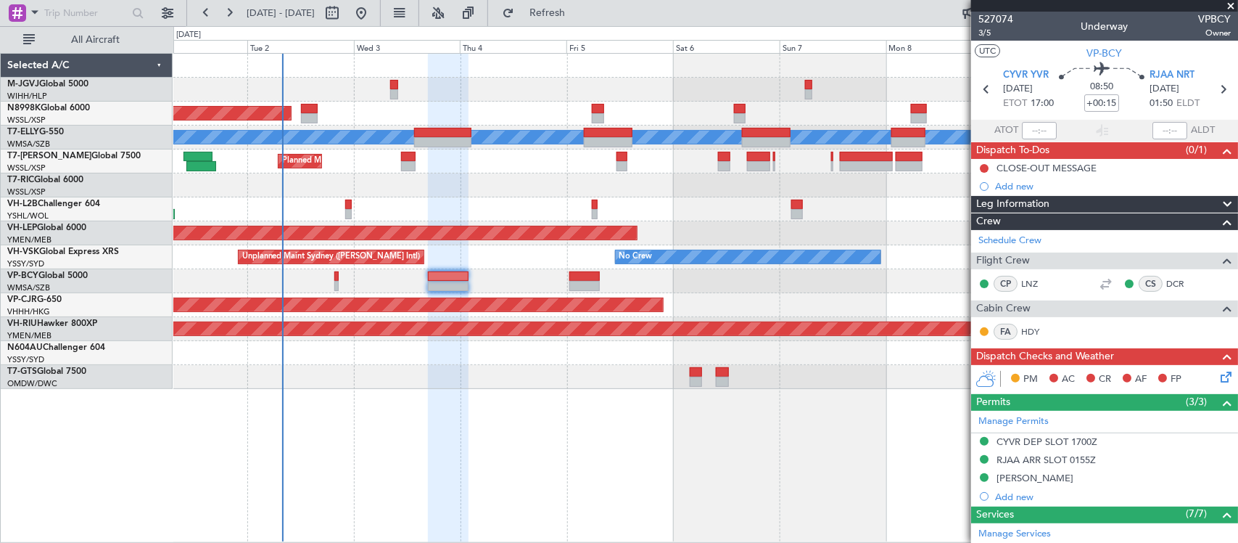
click at [428, 207] on div at bounding box center [705, 209] width 1064 height 24
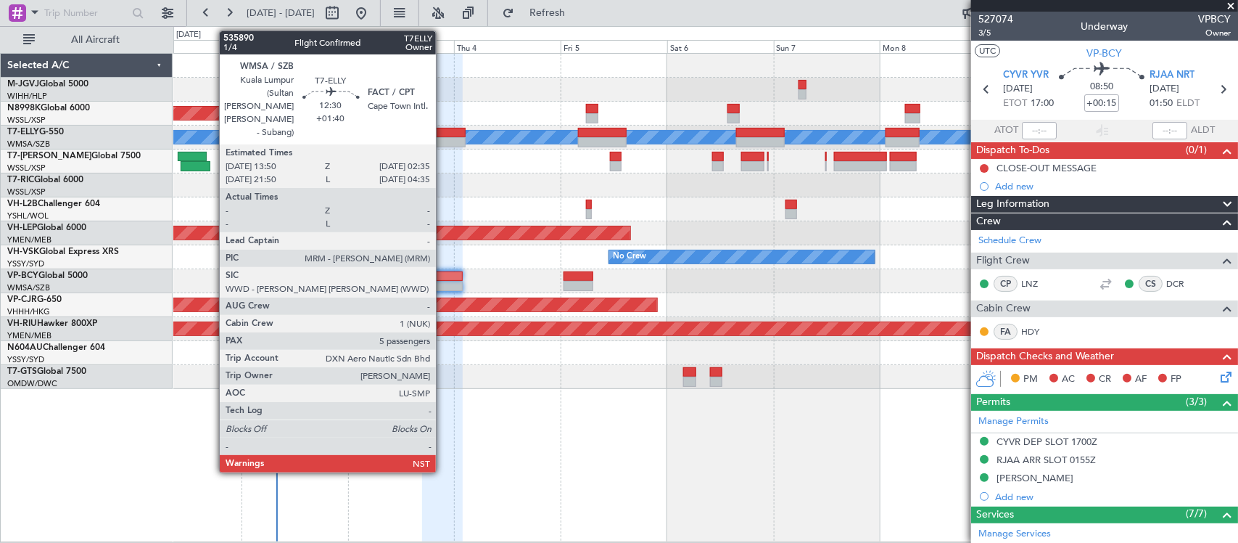
click at [444, 137] on div at bounding box center [436, 142] width 57 height 10
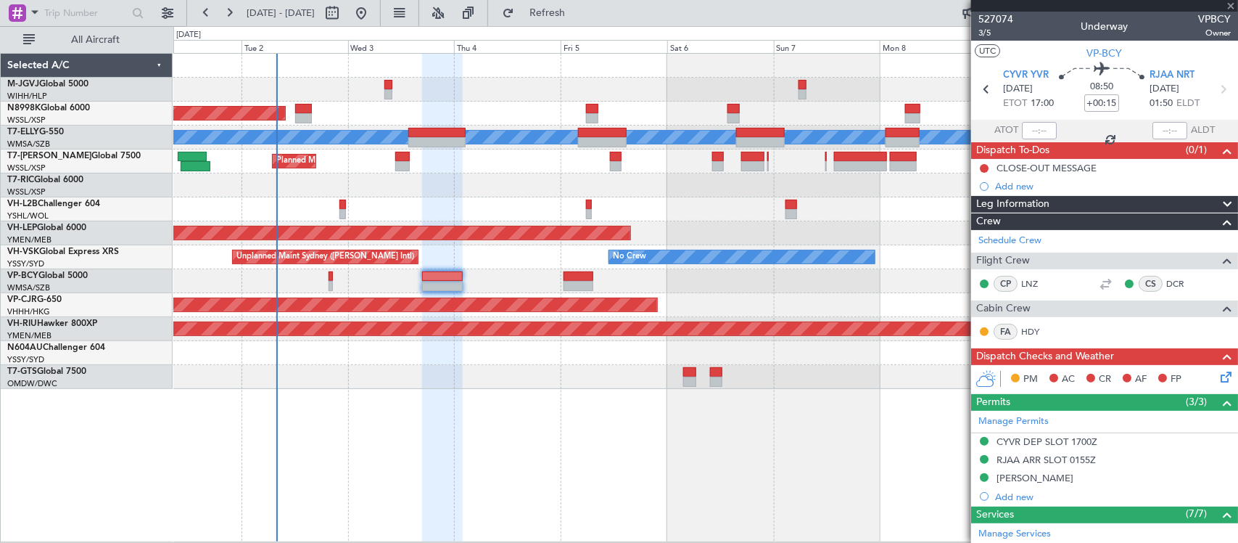
type input "+01:40"
type input "5"
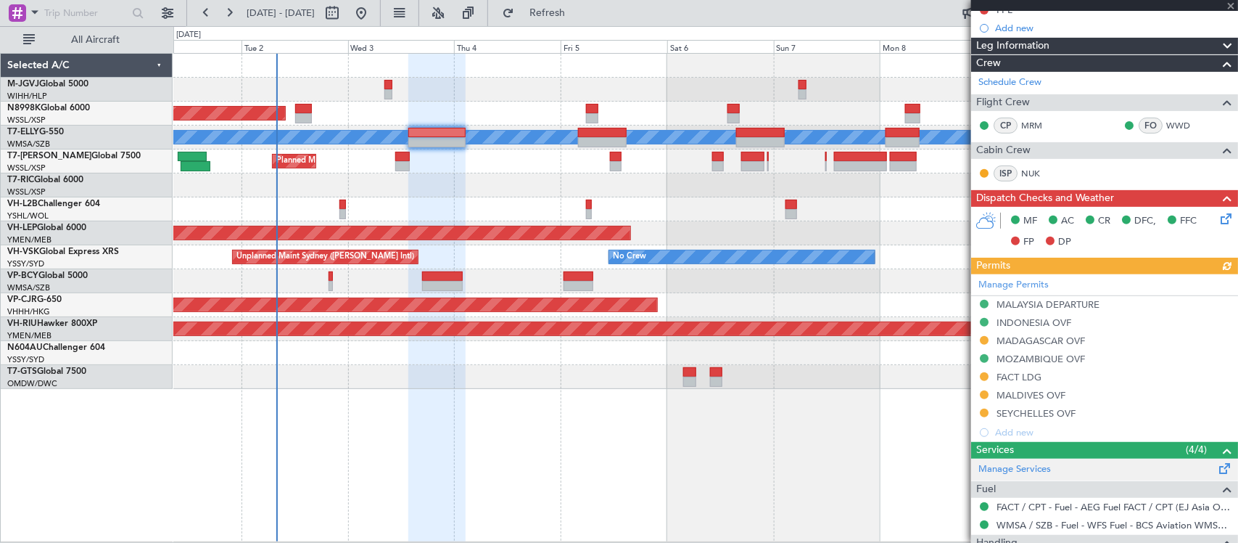
scroll to position [426, 0]
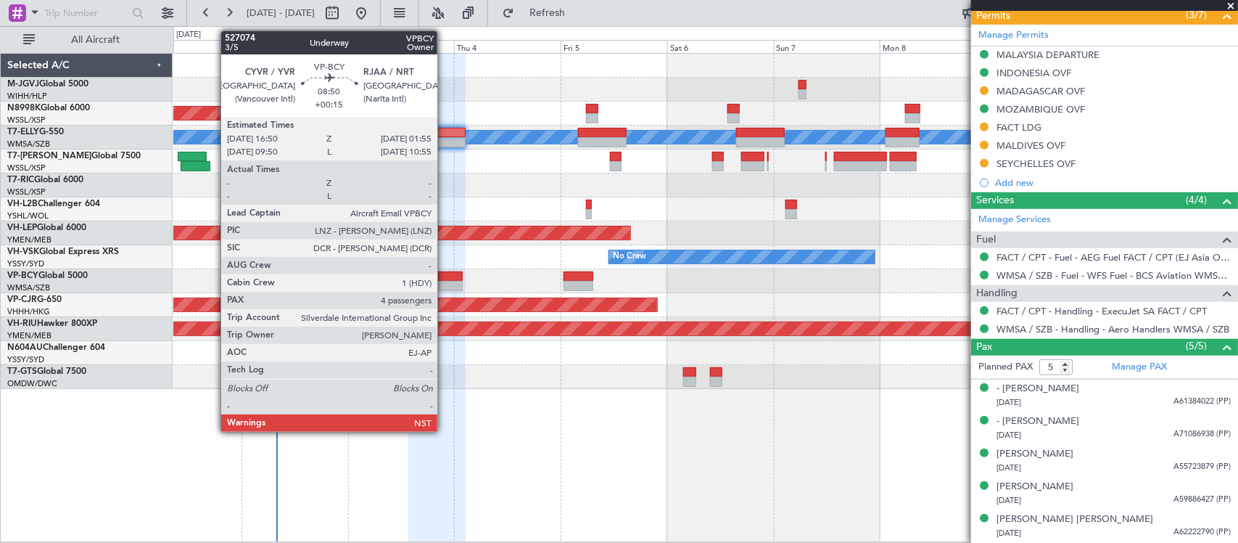
click at [445, 284] on div at bounding box center [442, 286] width 41 height 10
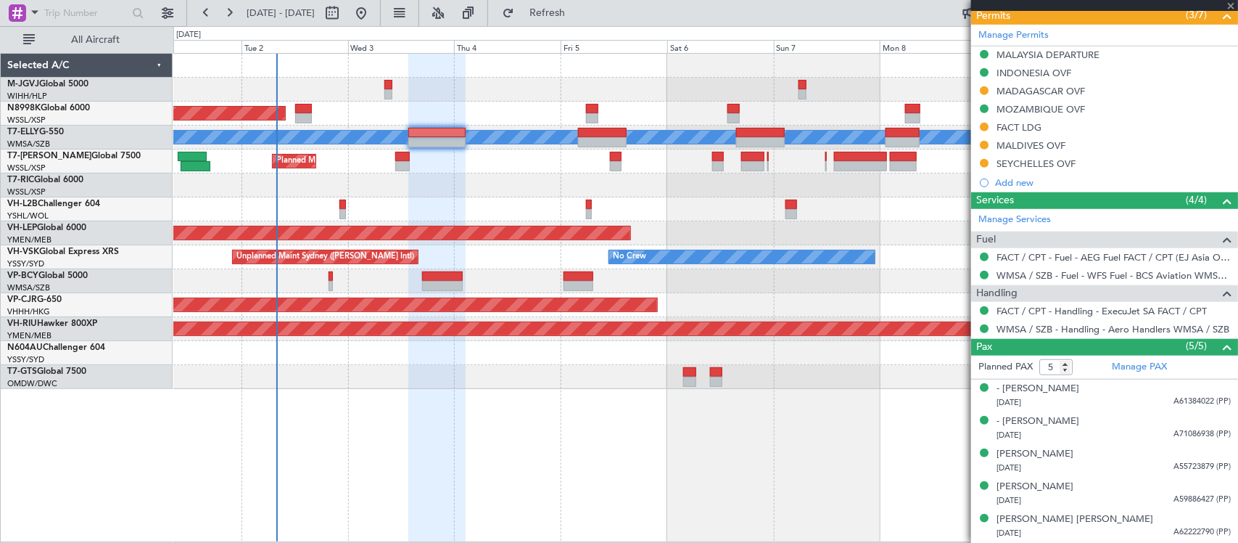
click at [767, 382] on div at bounding box center [705, 377] width 1064 height 24
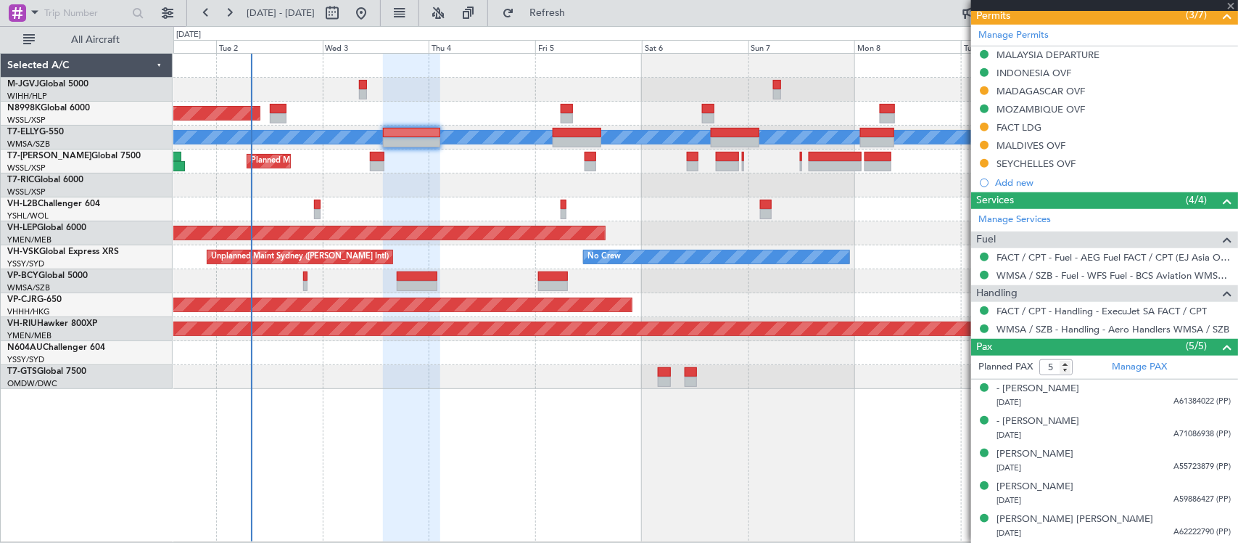
type input "+00:15"
type input "4"
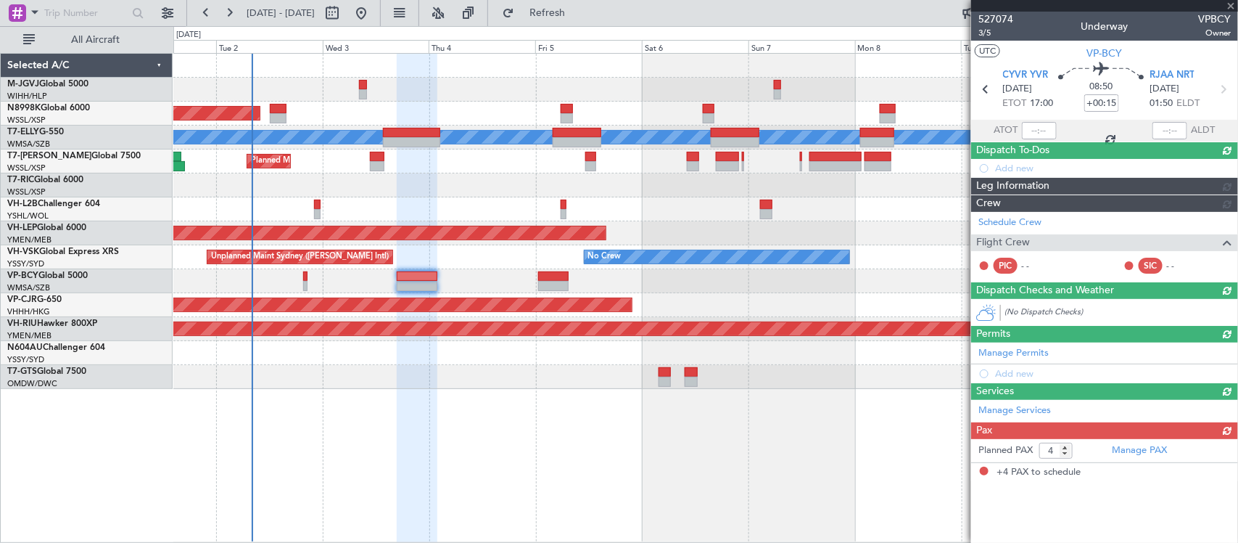
click at [759, 372] on div at bounding box center [705, 377] width 1064 height 24
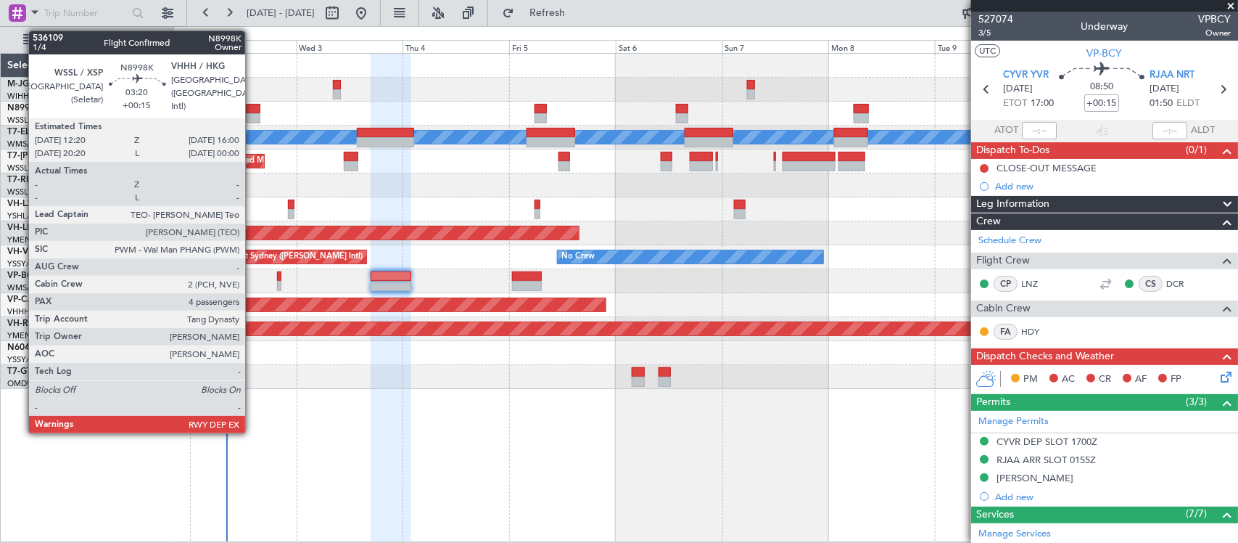
click at [252, 114] on div at bounding box center [252, 118] width 17 height 10
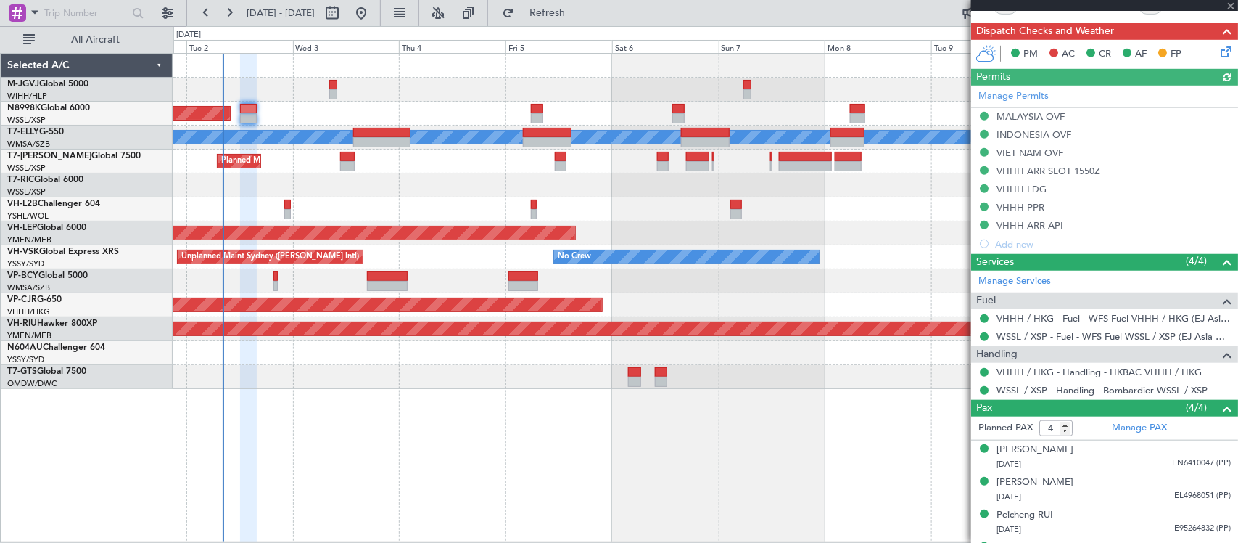
scroll to position [445, 0]
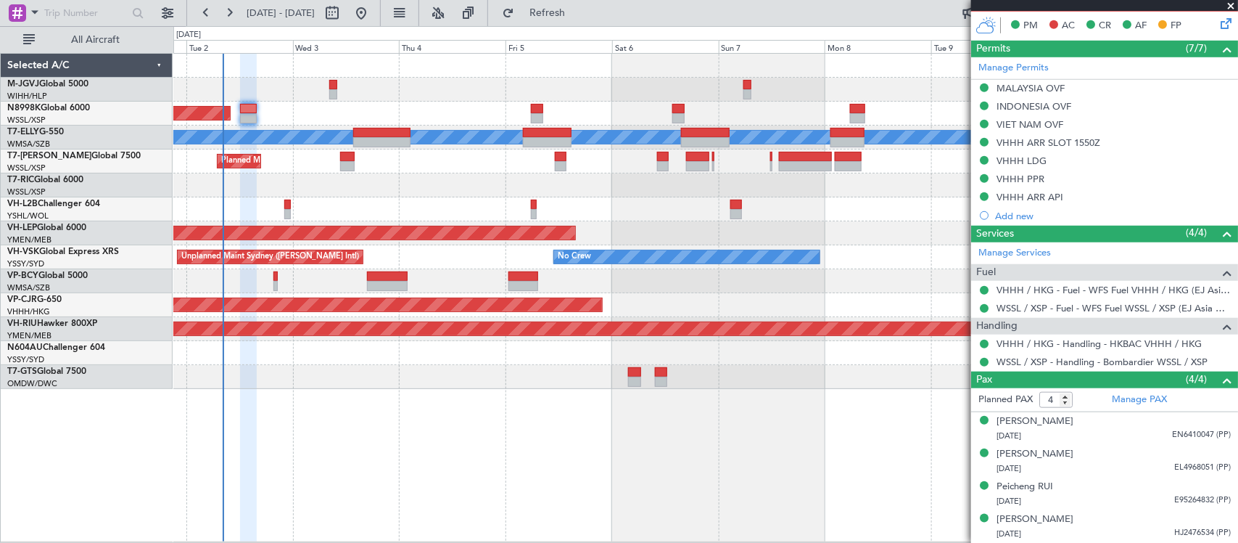
click at [1218, 27] on icon at bounding box center [1224, 21] width 12 height 12
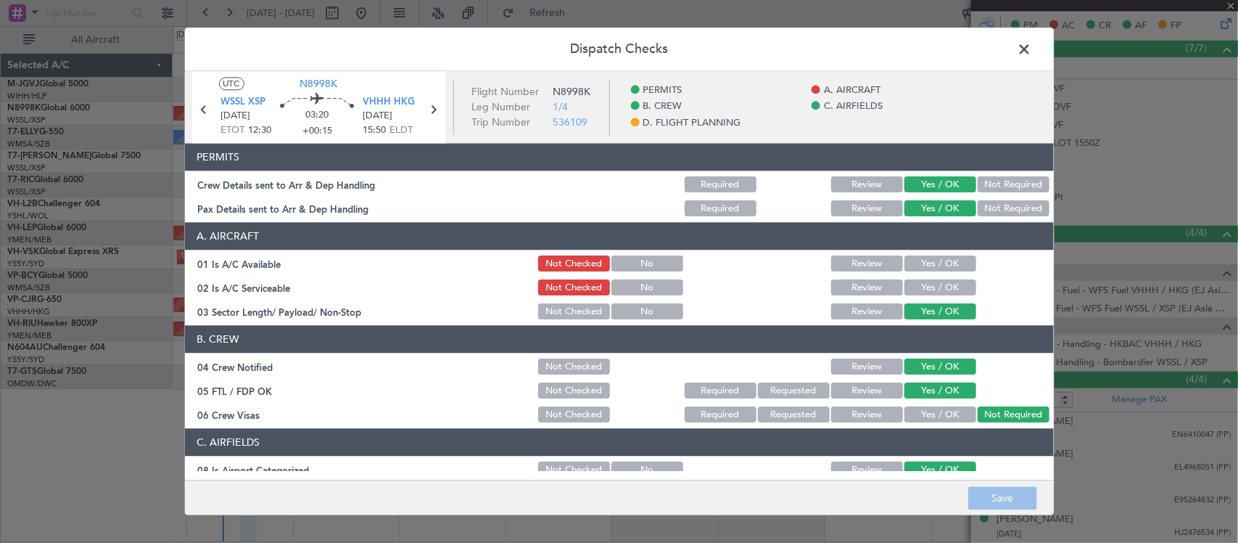
scroll to position [570, 0]
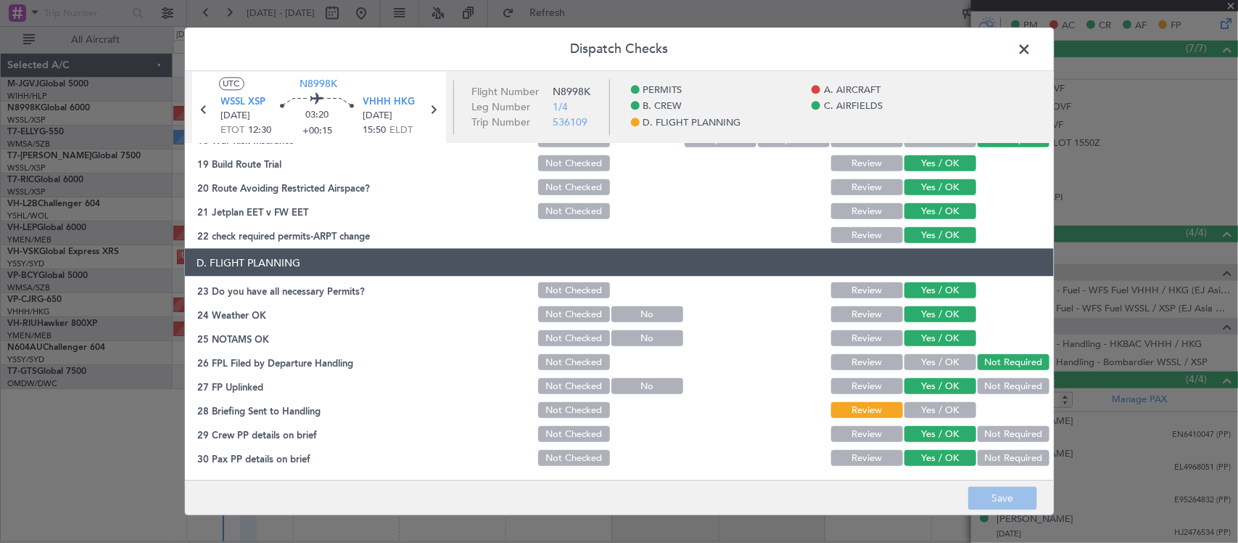
click at [937, 402] on button "Yes / OK" at bounding box center [940, 410] width 72 height 16
click at [995, 491] on button "Save" at bounding box center [1002, 498] width 69 height 23
